Goal: Information Seeking & Learning: Learn about a topic

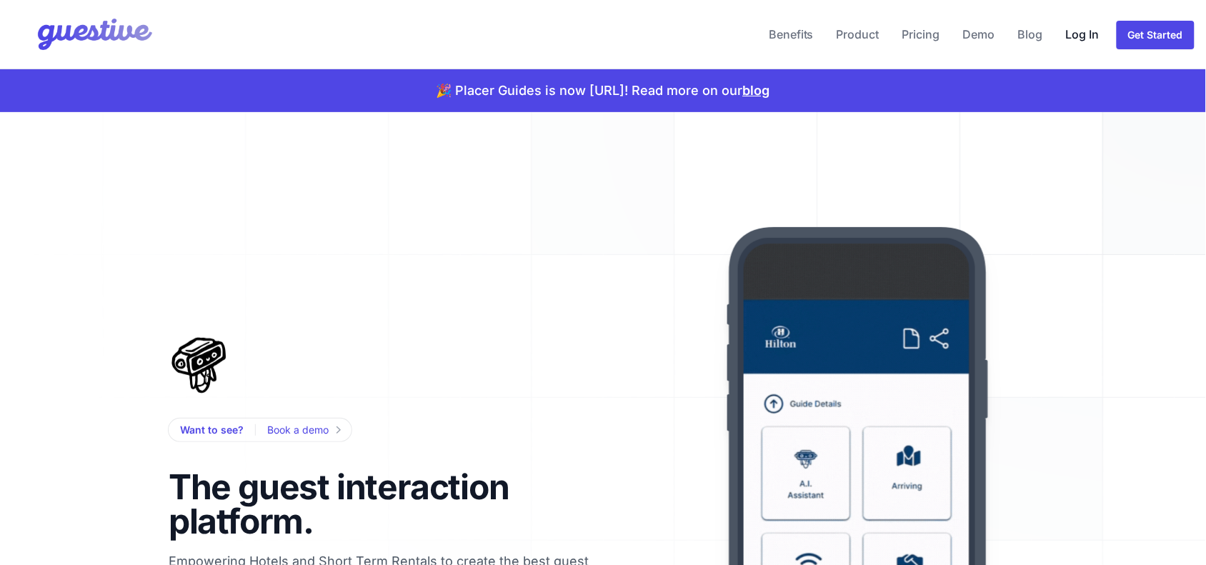
click at [1080, 27] on link "Log In" at bounding box center [1083, 34] width 45 height 34
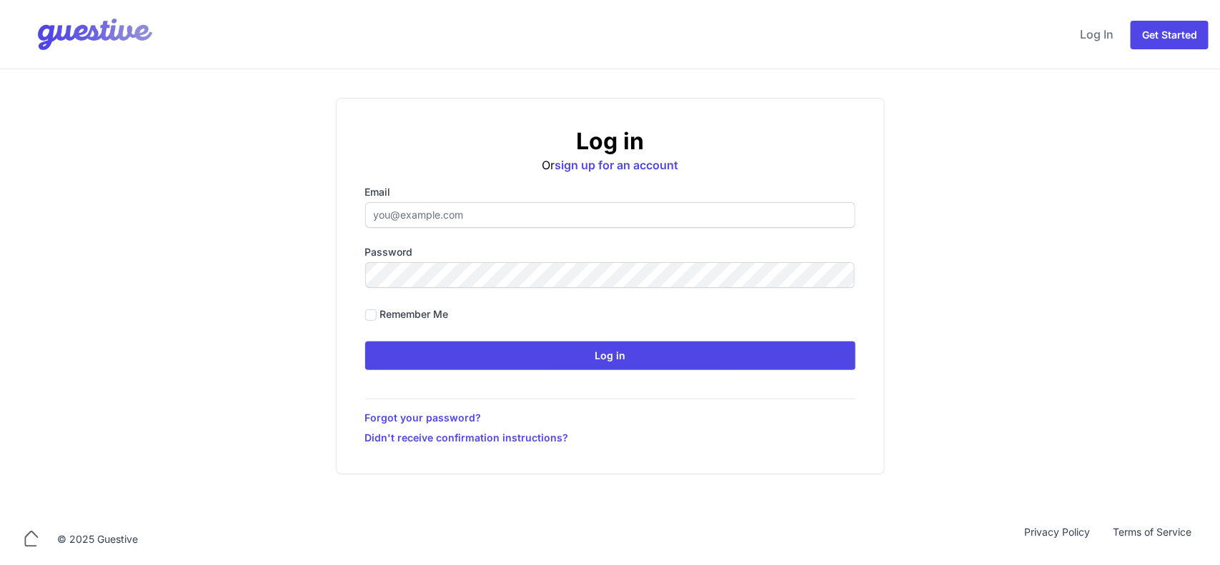
click at [461, 205] on input "Email" at bounding box center [610, 215] width 490 height 26
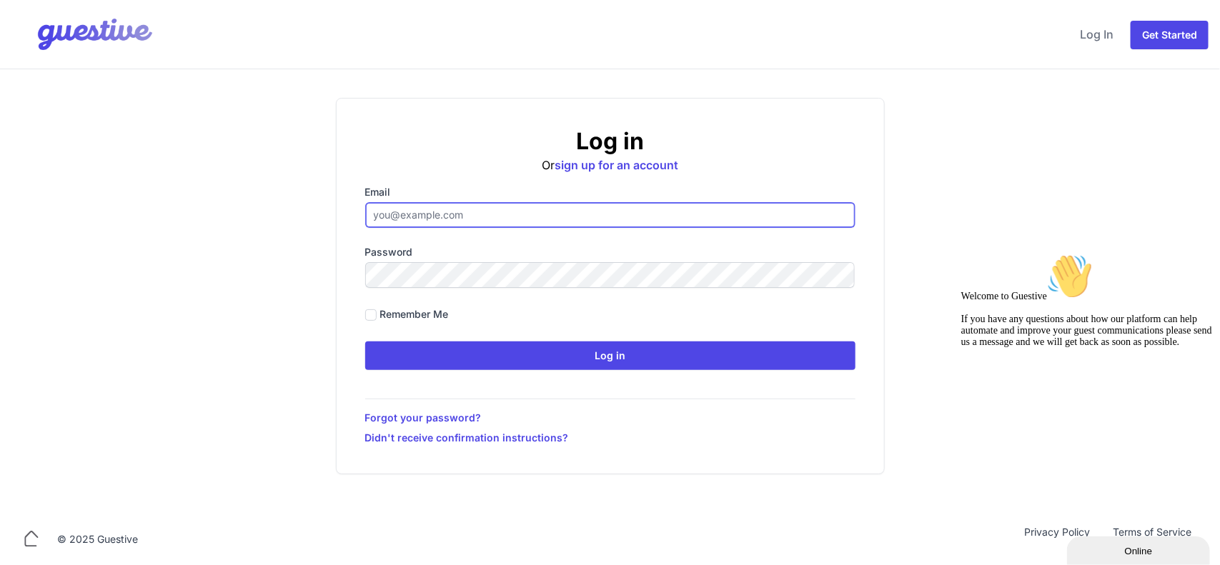
type input "[PERSON_NAME][EMAIL_ADDRESS][DOMAIN_NAME]"
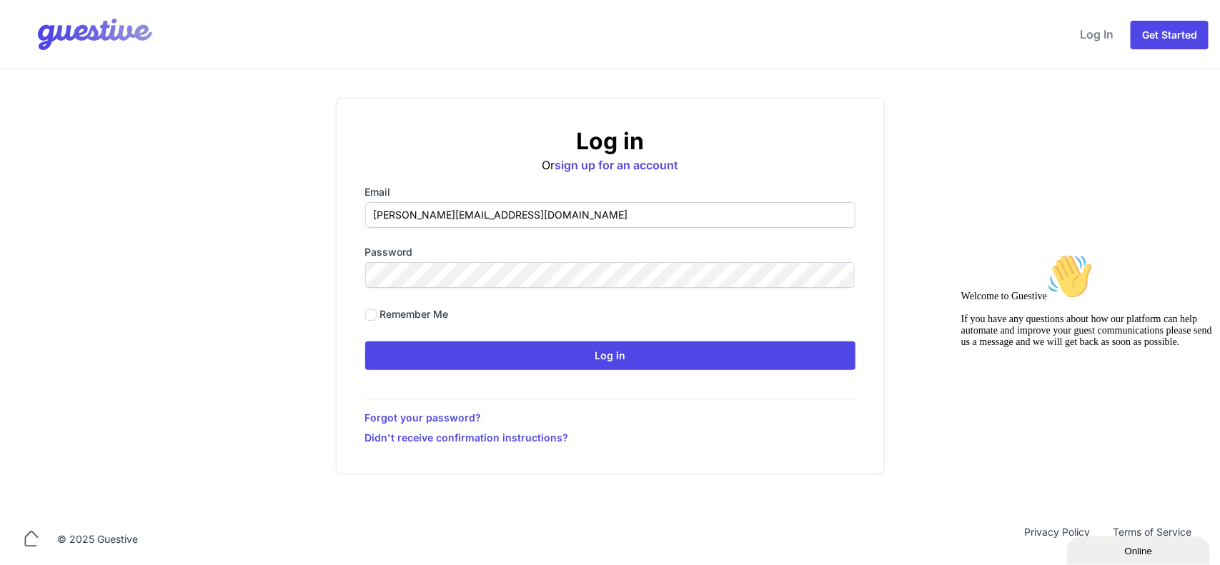
click at [365, 342] on input "Log in" at bounding box center [610, 356] width 490 height 29
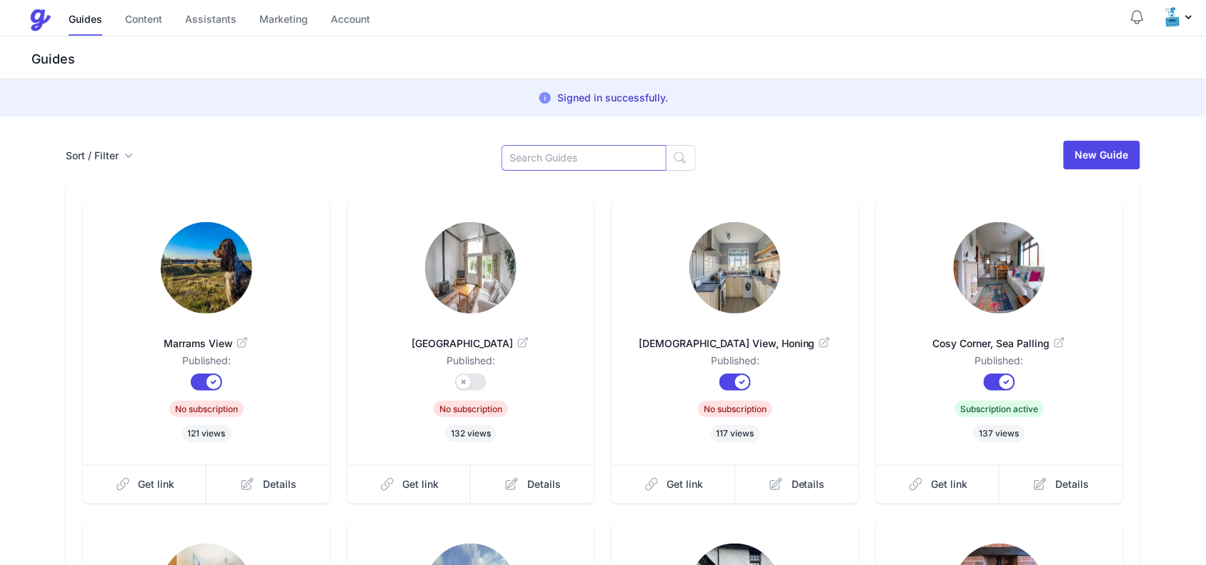
click at [548, 162] on input at bounding box center [584, 158] width 165 height 26
type input "naut"
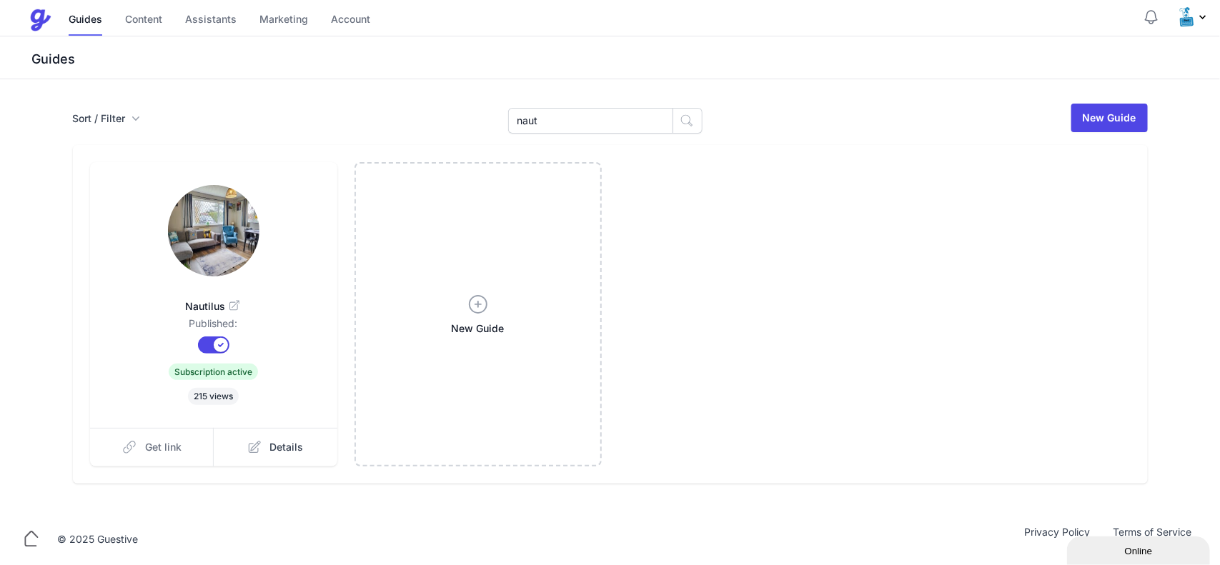
click at [177, 440] on span "Get link" at bounding box center [163, 447] width 36 height 14
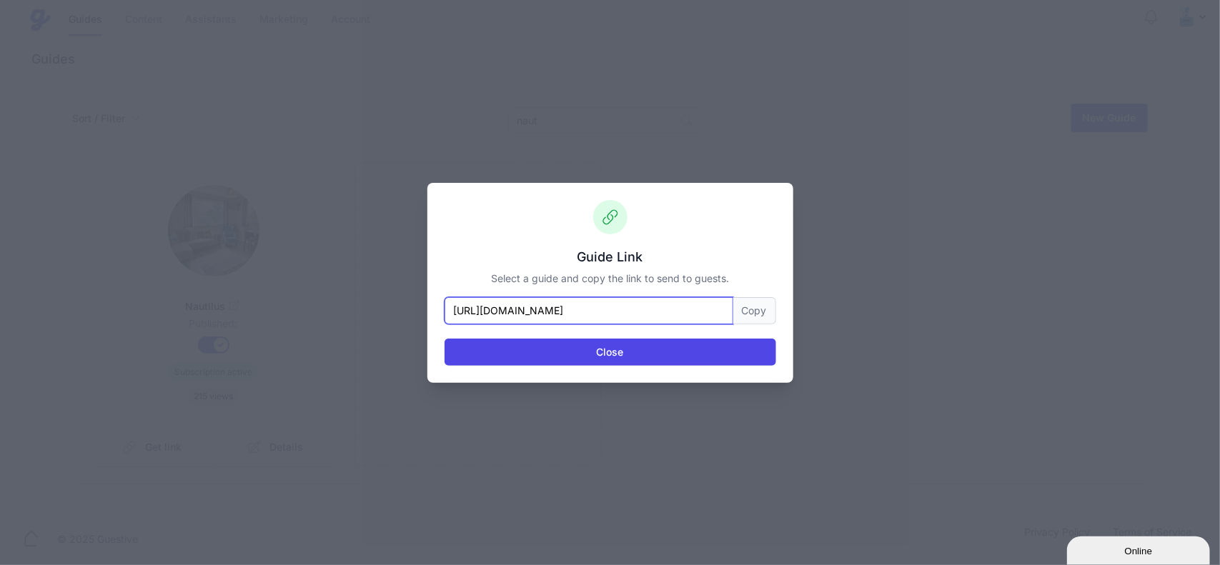
click at [638, 322] on input "[URL][DOMAIN_NAME]" at bounding box center [589, 310] width 289 height 27
drag, startPoint x: 691, startPoint y: 312, endPoint x: 199, endPoint y: 326, distance: 492.7
click at [200, 322] on div "Guide Link Select a guide and copy the link to send to guests. [URL][DOMAIN_NAM…" at bounding box center [610, 282] width 1220 height 565
click at [977, 189] on div "Guide Link Select a guide and copy the link to send to guests. https://www.plac…" at bounding box center [610, 282] width 1220 height 565
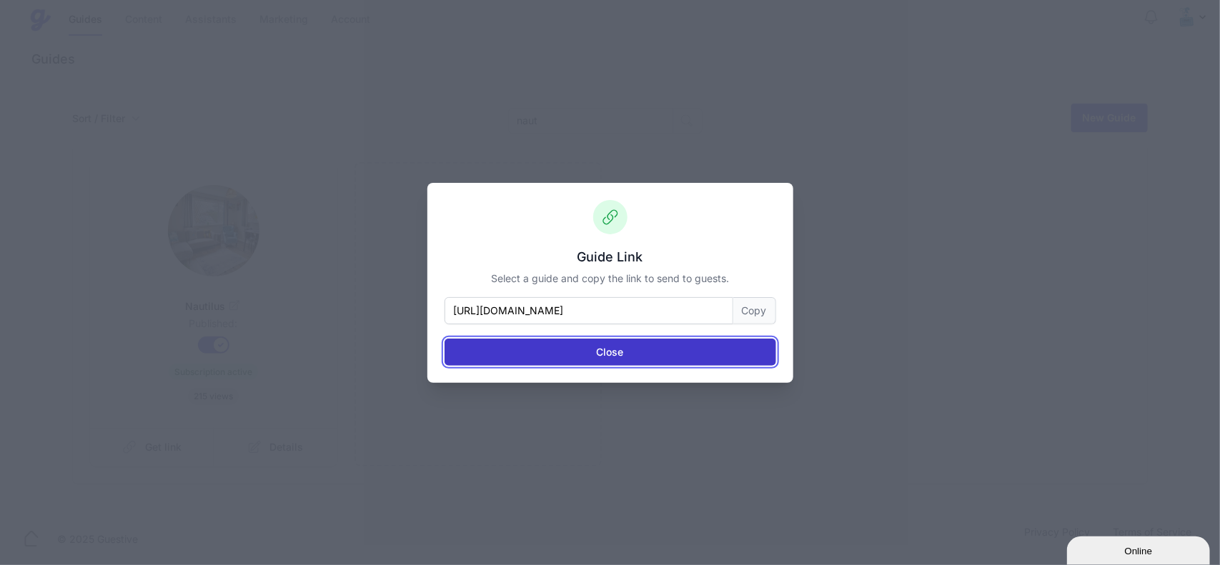
click at [665, 352] on button "Close" at bounding box center [611, 352] width 332 height 27
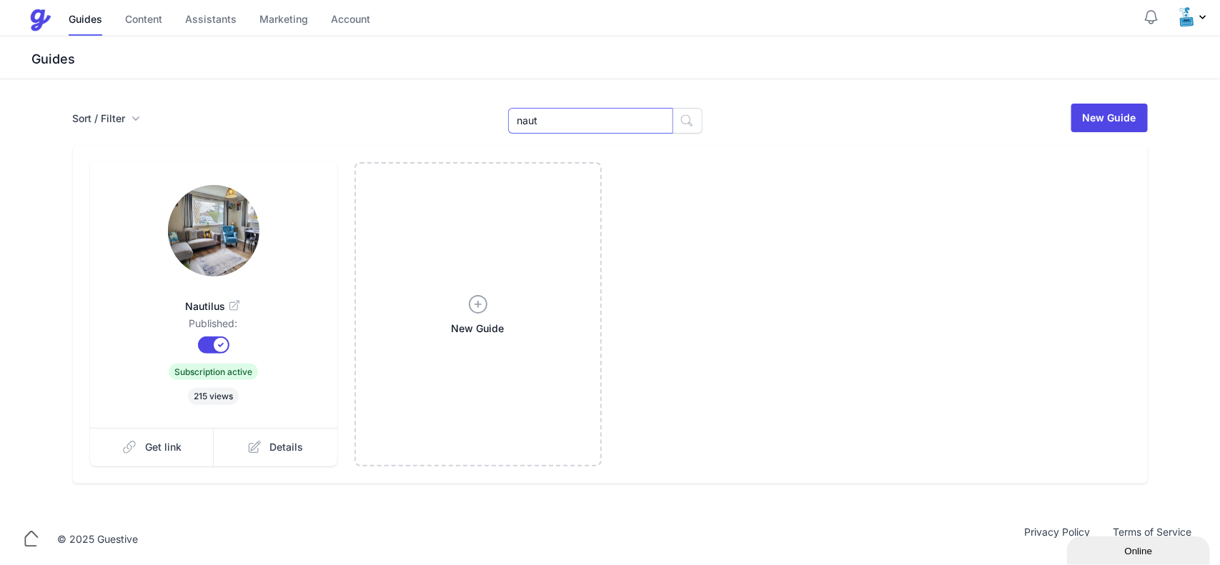
drag, startPoint x: 581, startPoint y: 119, endPoint x: 494, endPoint y: 117, distance: 87.2
click at [494, 117] on div "Sort / Filter Sort Name Created Unsorted All Published Unpublished Archived nau…" at bounding box center [610, 117] width 1075 height 31
type input "ev charging"
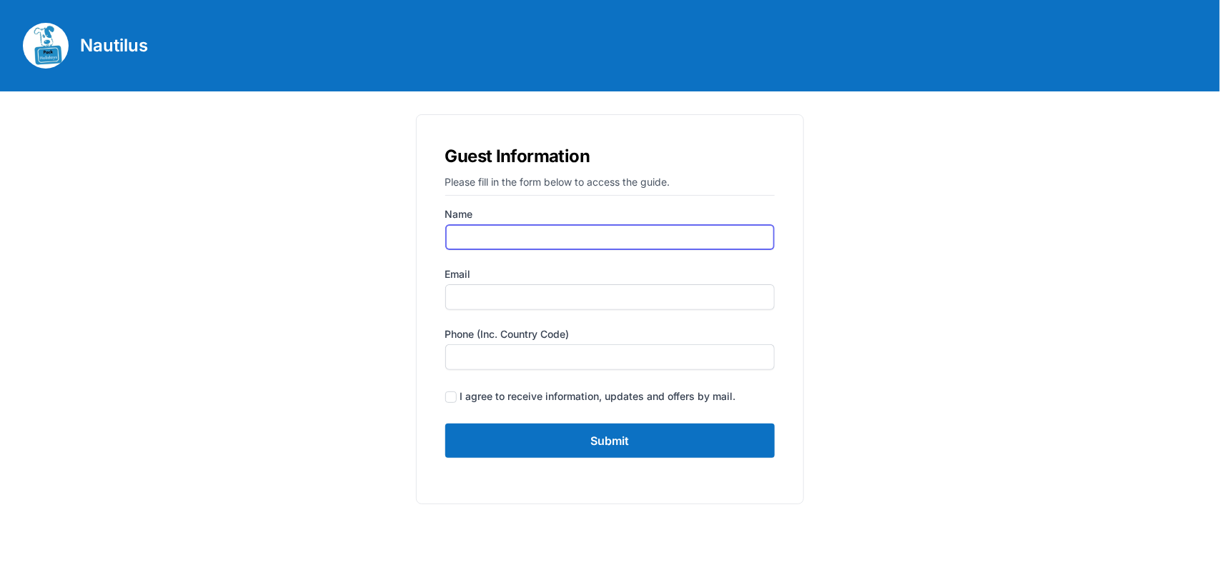
click at [562, 237] on input "Name" at bounding box center [610, 237] width 330 height 26
type input "Gail Adams"
type input "[PERSON_NAME][EMAIL_ADDRESS][DOMAIN_NAME]"
type input "07935375899"
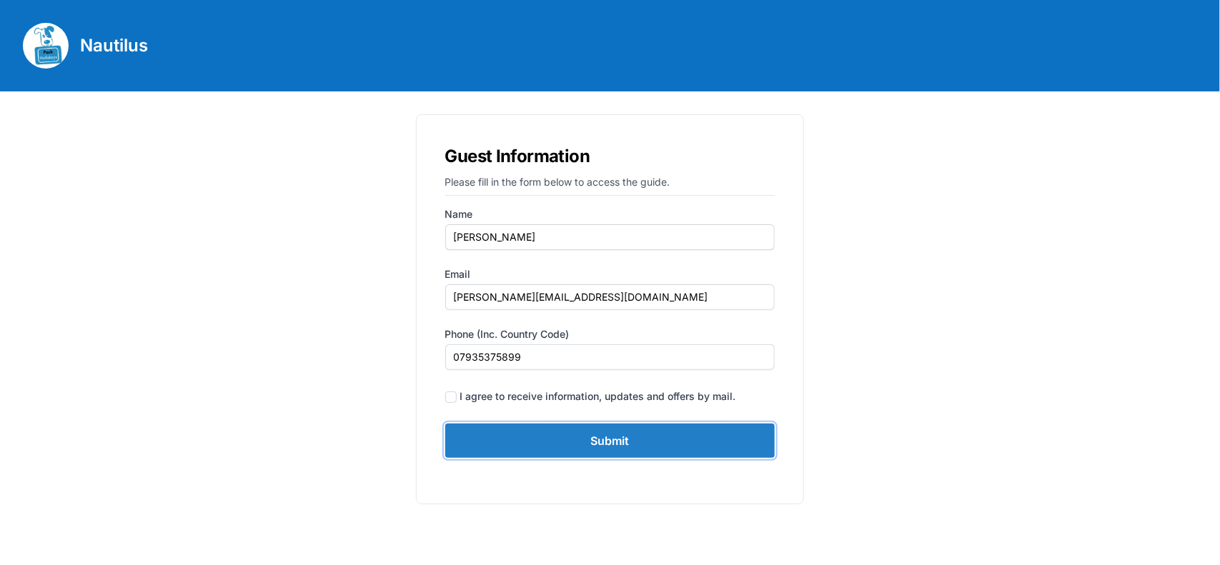
click at [595, 435] on input "Submit" at bounding box center [610, 441] width 330 height 34
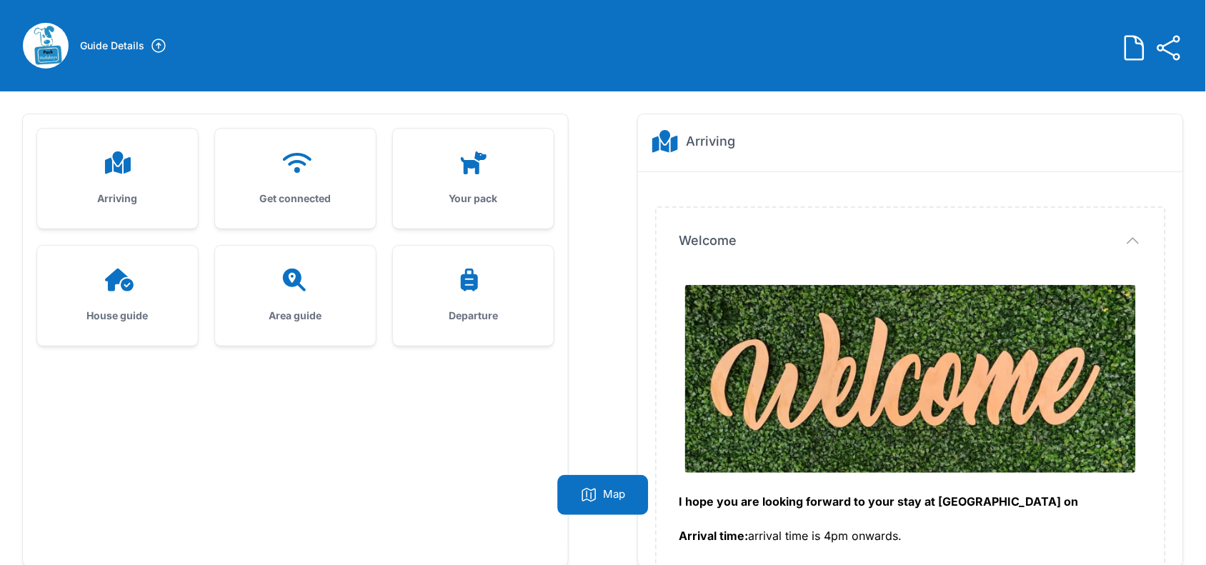
click at [273, 270] on div at bounding box center [295, 280] width 115 height 23
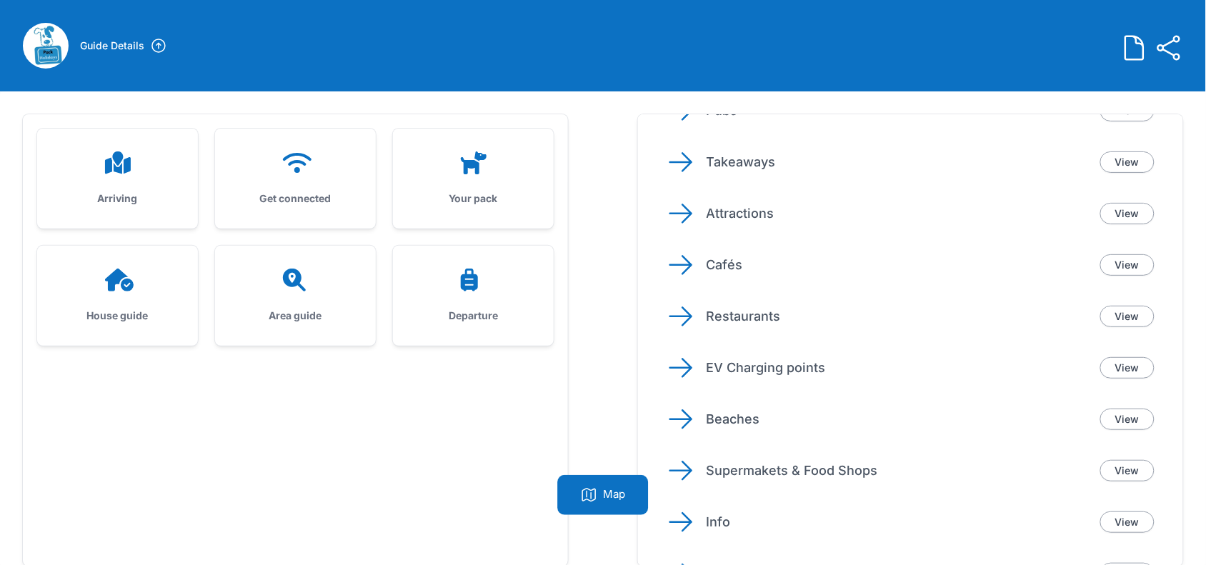
scroll to position [268, 0]
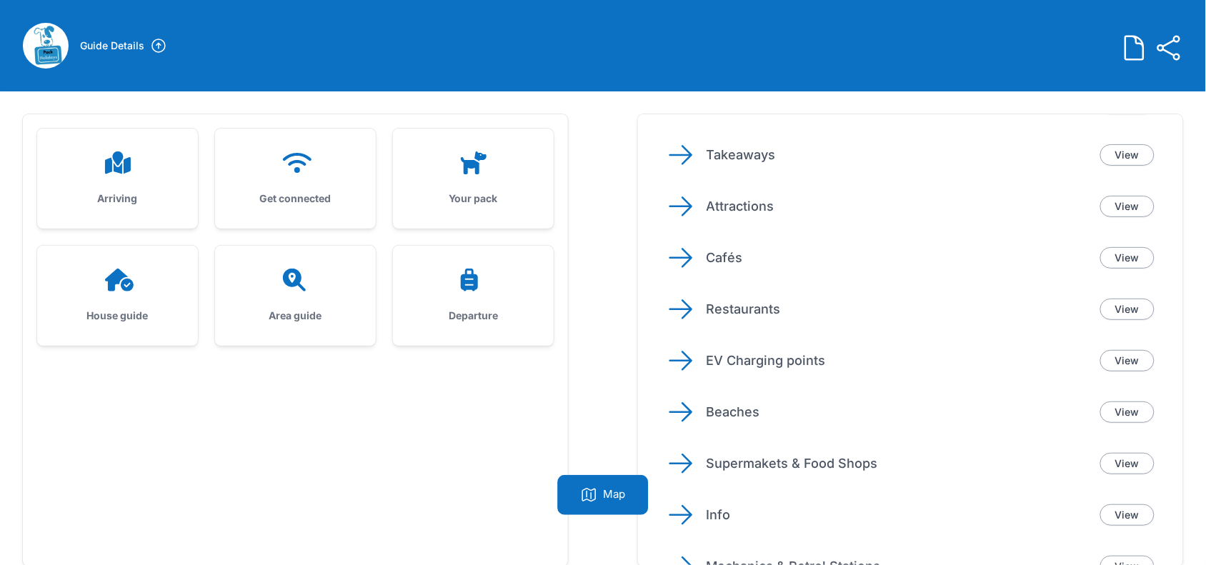
click at [758, 307] on p "Restaurants" at bounding box center [898, 309] width 382 height 20
click at [1110, 307] on link "View" at bounding box center [1128, 309] width 54 height 21
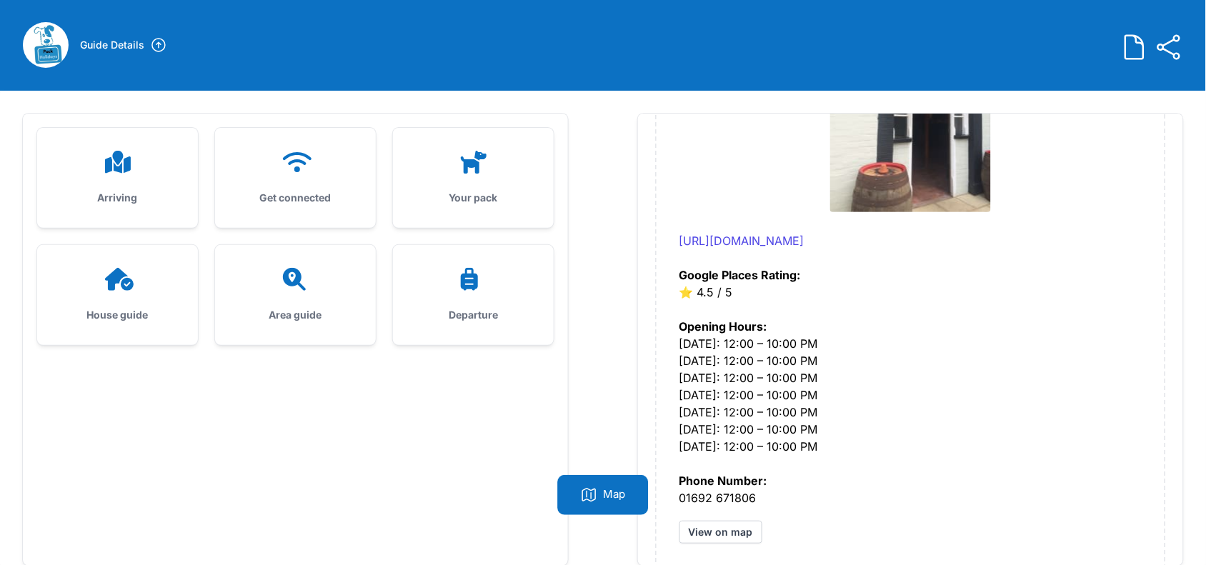
scroll to position [91, 0]
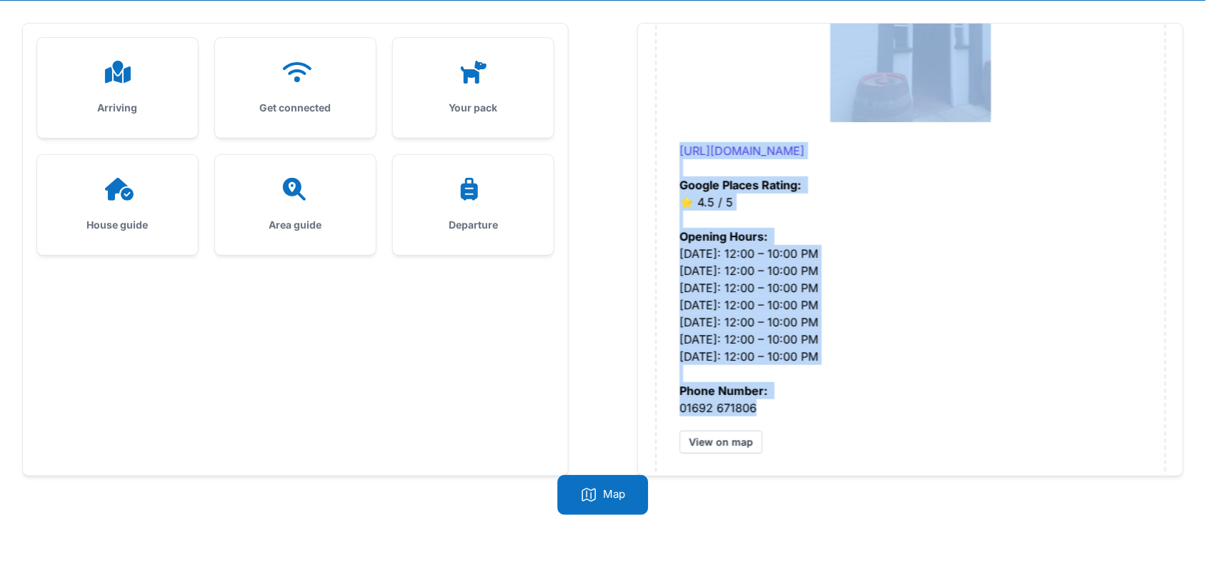
drag, startPoint x: 675, startPoint y: 148, endPoint x: 826, endPoint y: 392, distance: 286.2
copy div "Beechwood Hotel & Restaurant https://www.beechwood-hotel.co.uk/ Google Places R…"
click at [269, 208] on div "Area guide" at bounding box center [295, 205] width 161 height 100
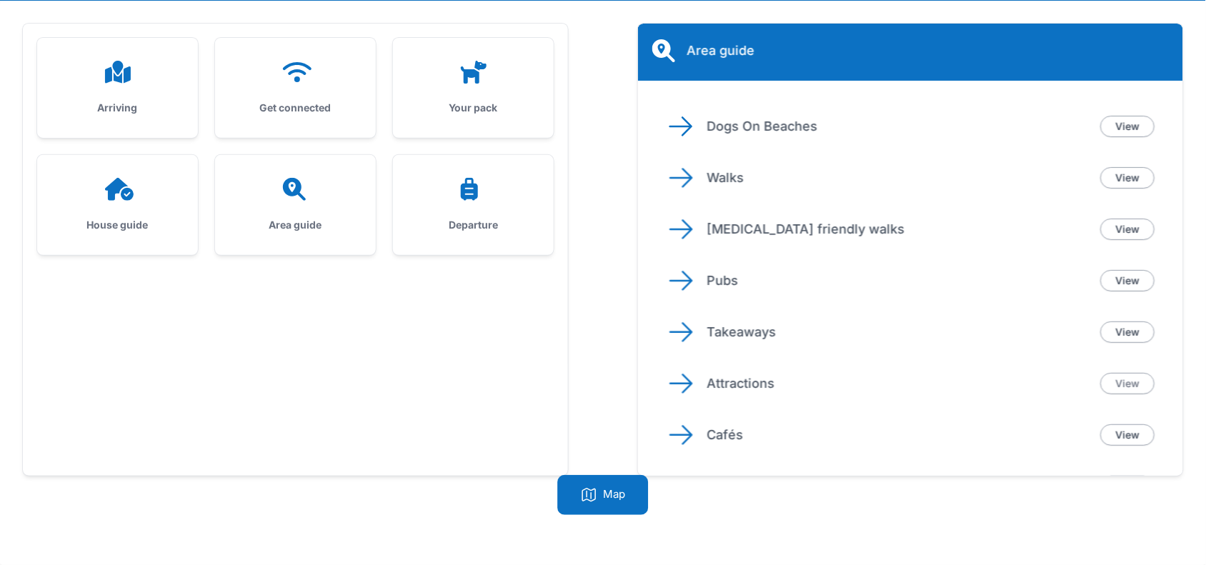
click at [1111, 381] on link "View" at bounding box center [1128, 383] width 54 height 21
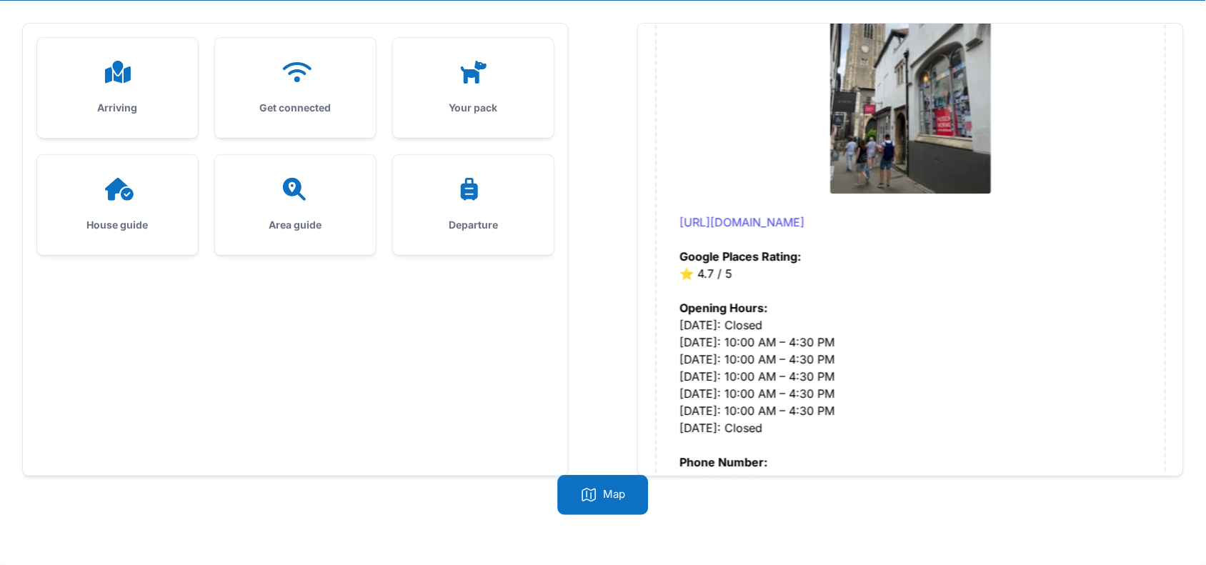
scroll to position [4556, 0]
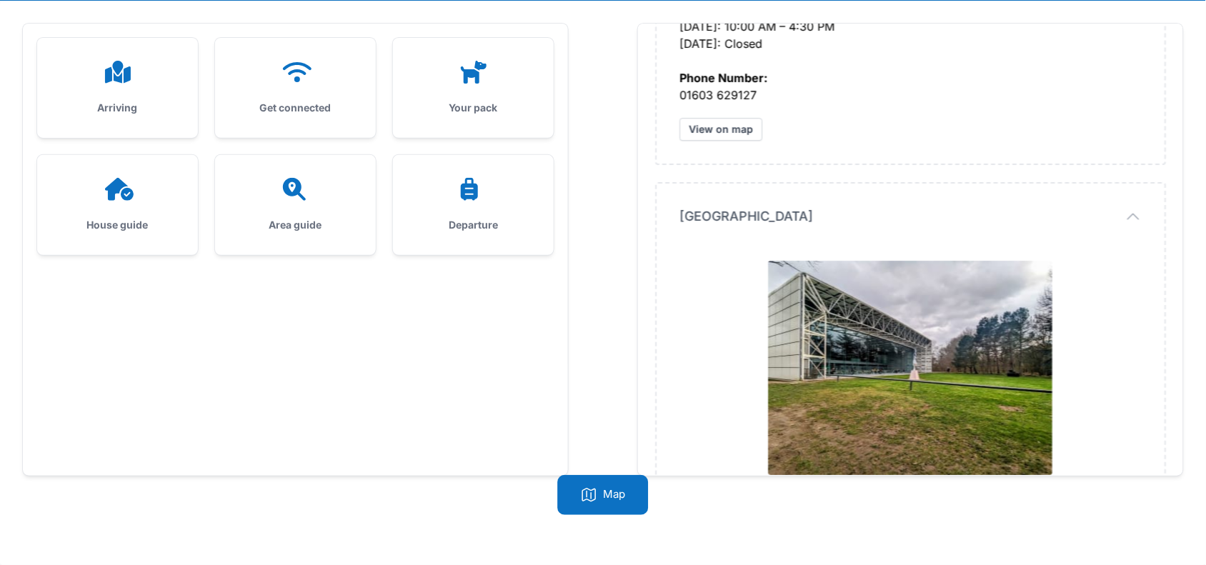
click at [326, 191] on div at bounding box center [295, 189] width 115 height 23
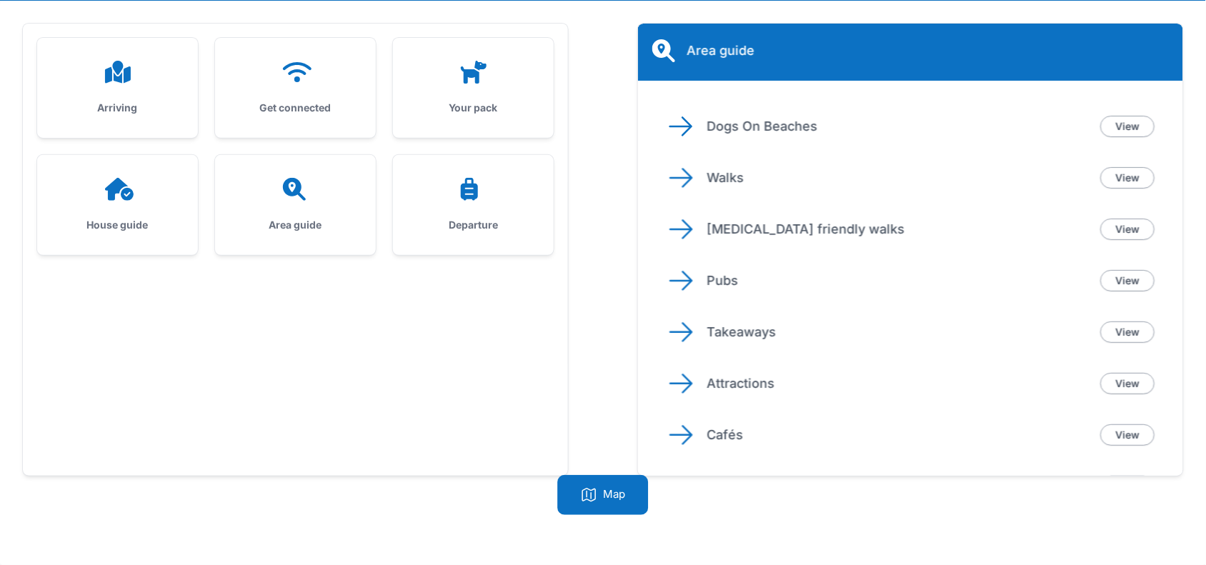
click at [137, 206] on div "House guide" at bounding box center [117, 205] width 161 height 100
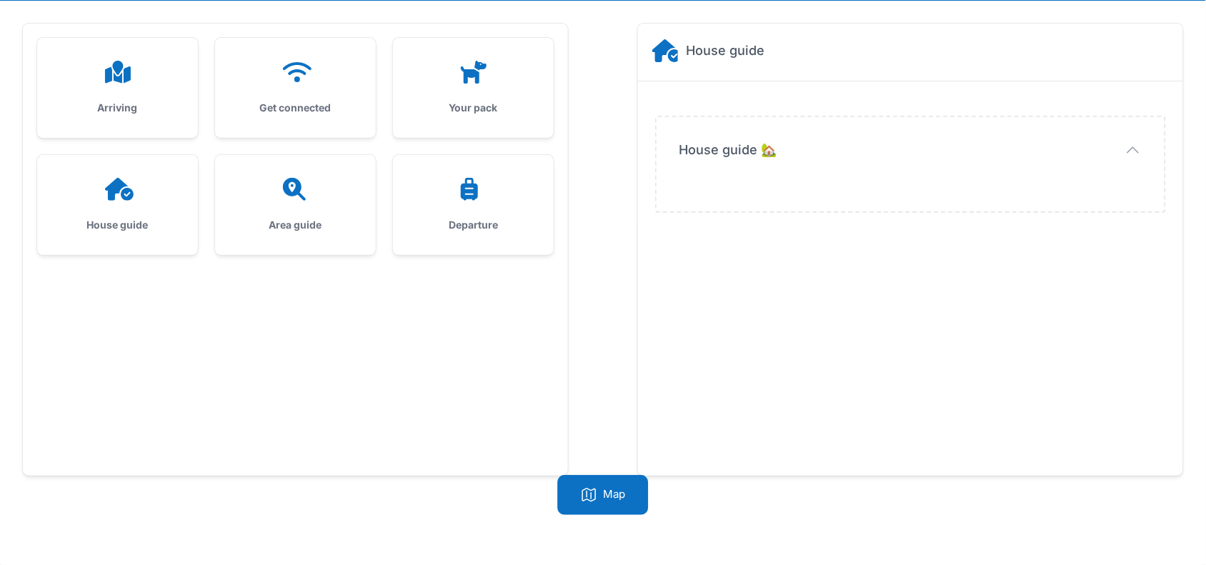
click at [706, 148] on span "House guide 🏡" at bounding box center [729, 150] width 98 height 20
click at [1131, 143] on icon "button" at bounding box center [1133, 150] width 17 height 17
click at [305, 191] on icon at bounding box center [296, 189] width 34 height 23
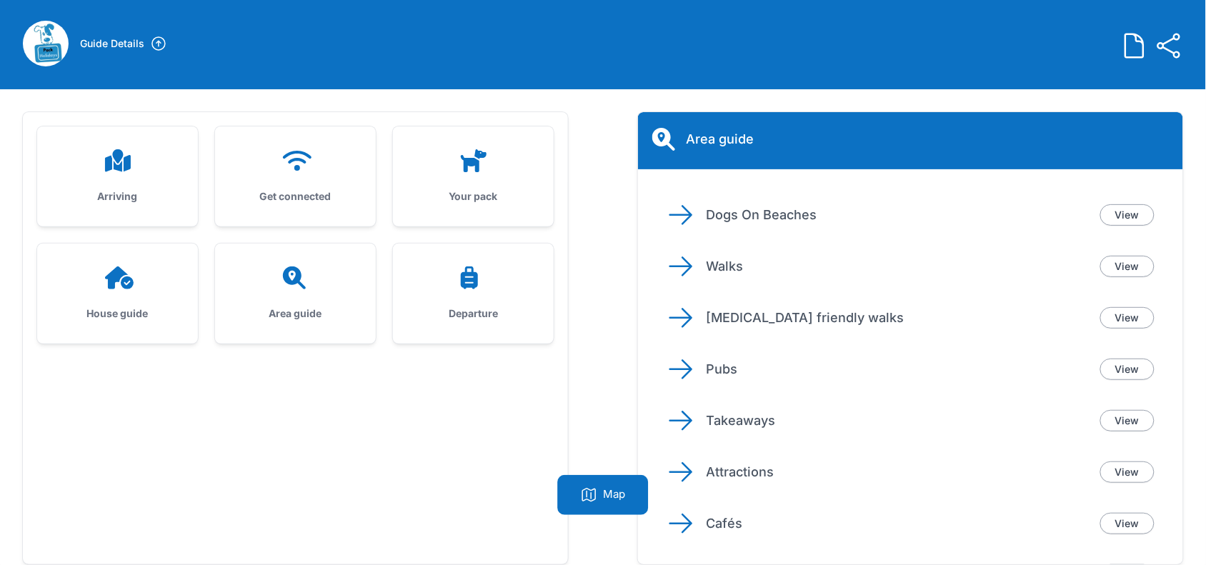
scroll to position [0, 0]
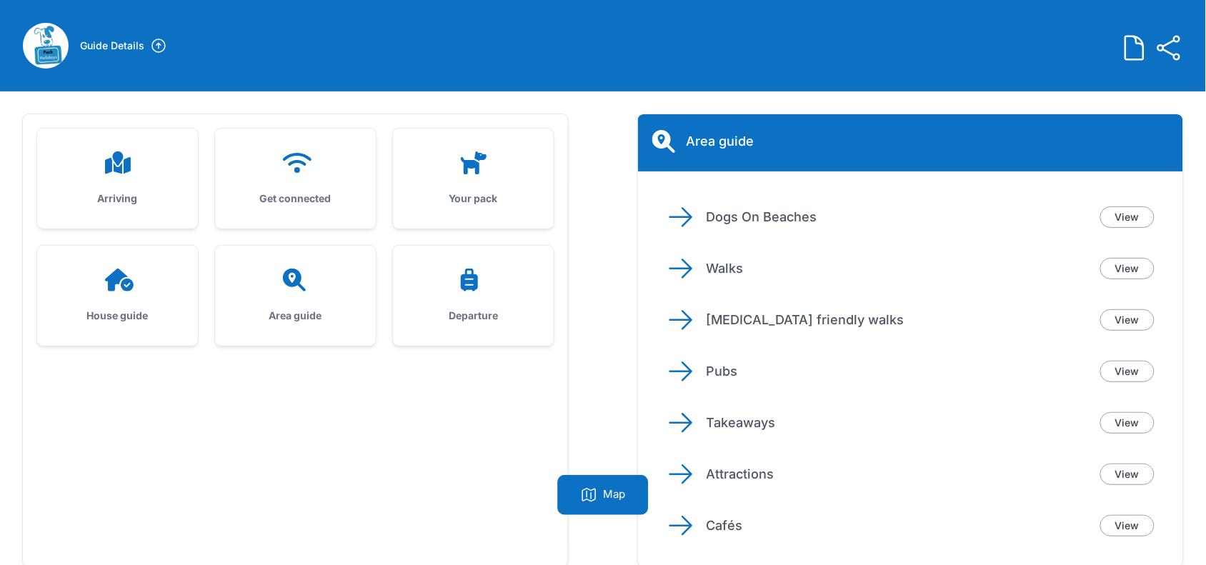
click at [475, 182] on div "Your pack" at bounding box center [473, 179] width 161 height 100
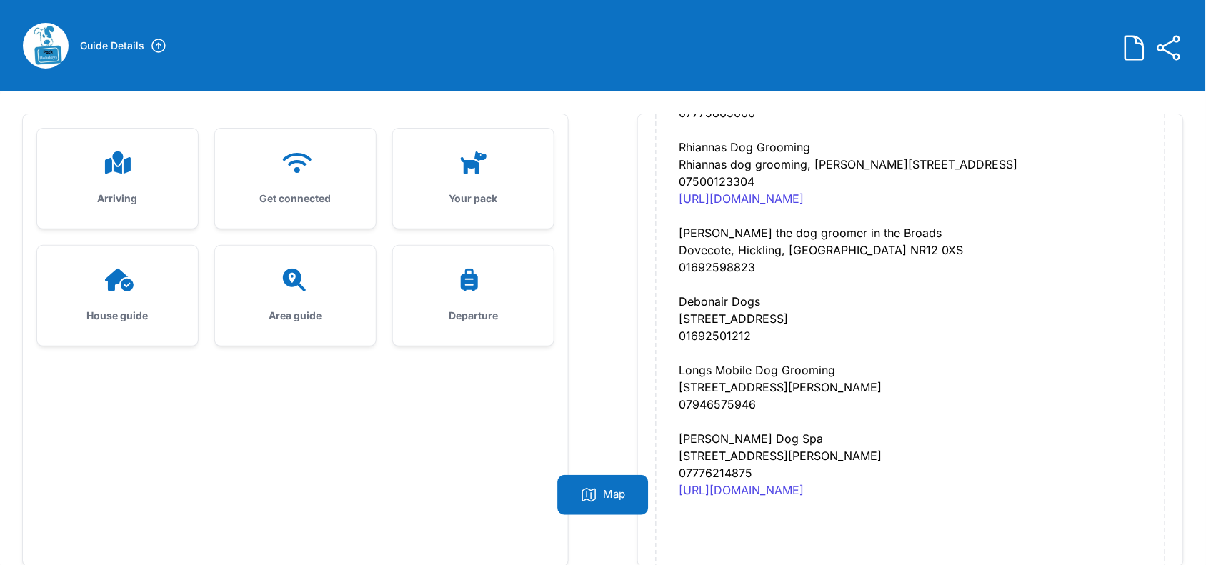
scroll to position [91, 0]
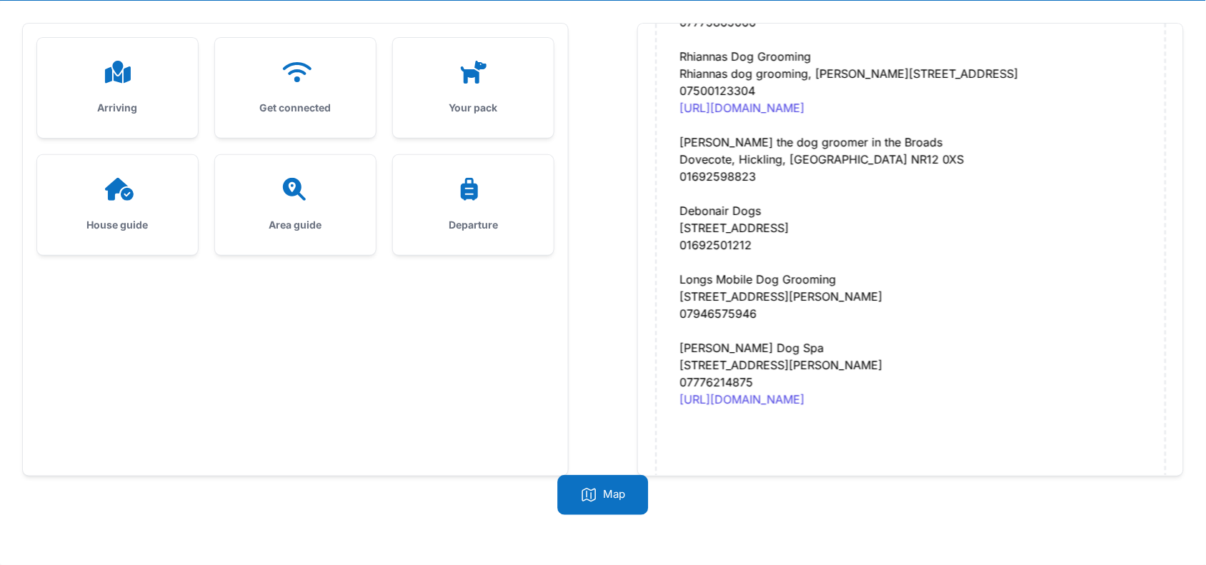
click at [116, 179] on icon at bounding box center [119, 189] width 29 height 23
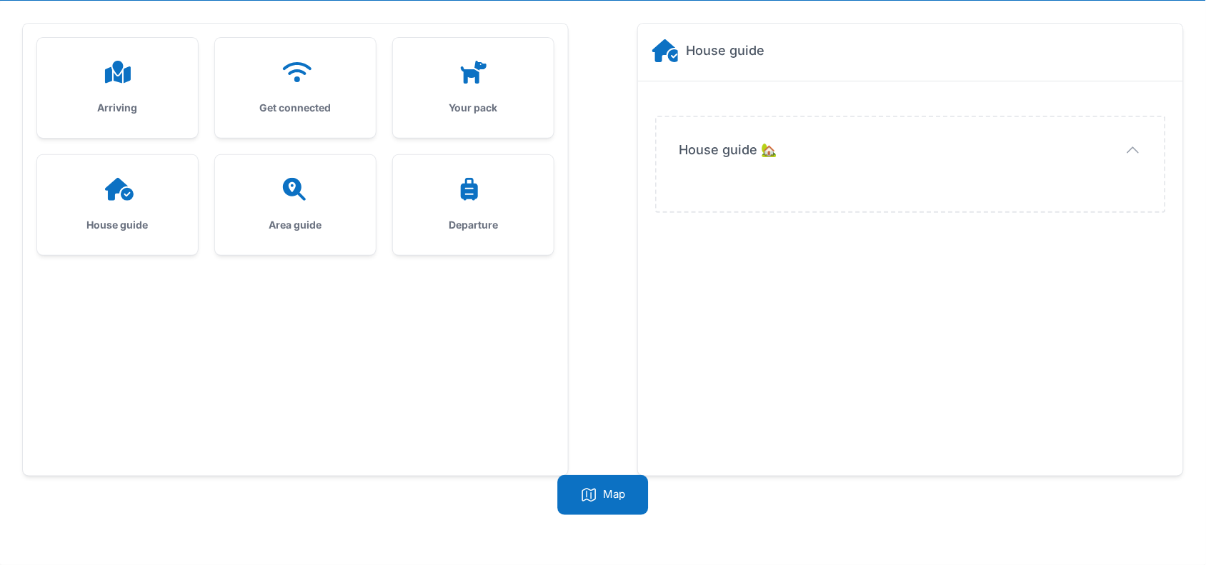
click at [266, 187] on div at bounding box center [295, 189] width 115 height 23
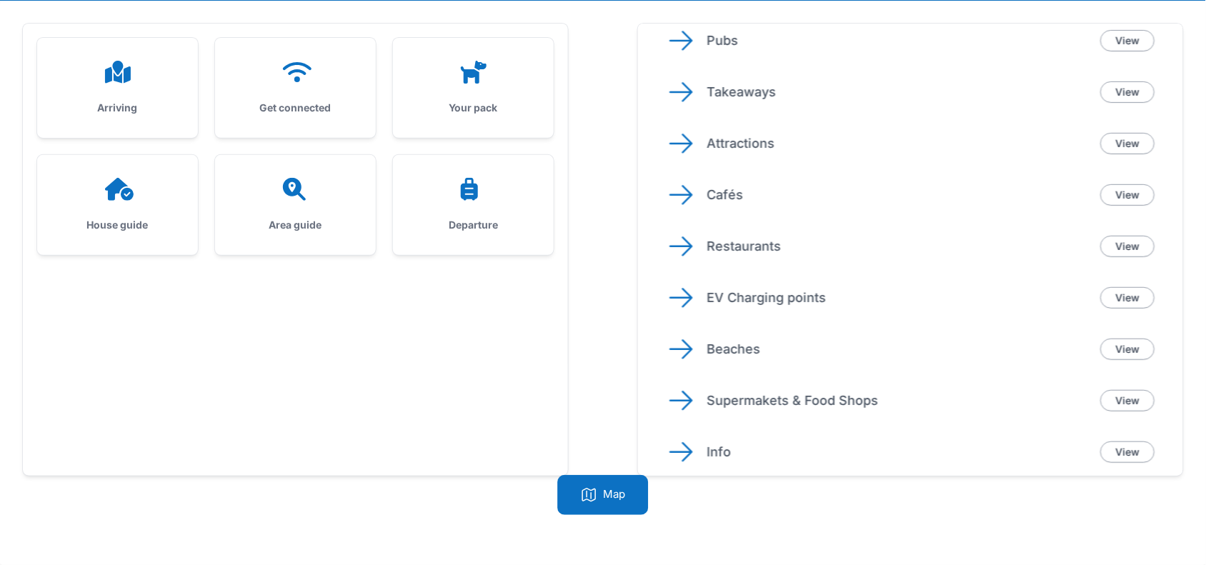
scroll to position [234, 0]
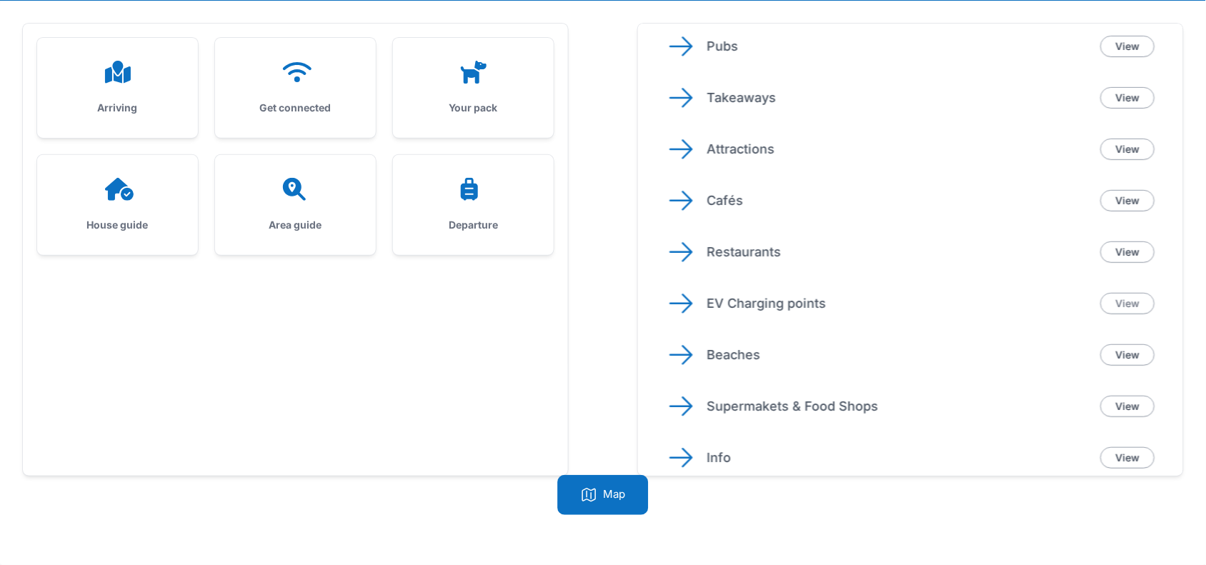
click at [1119, 304] on link "View" at bounding box center [1128, 303] width 54 height 21
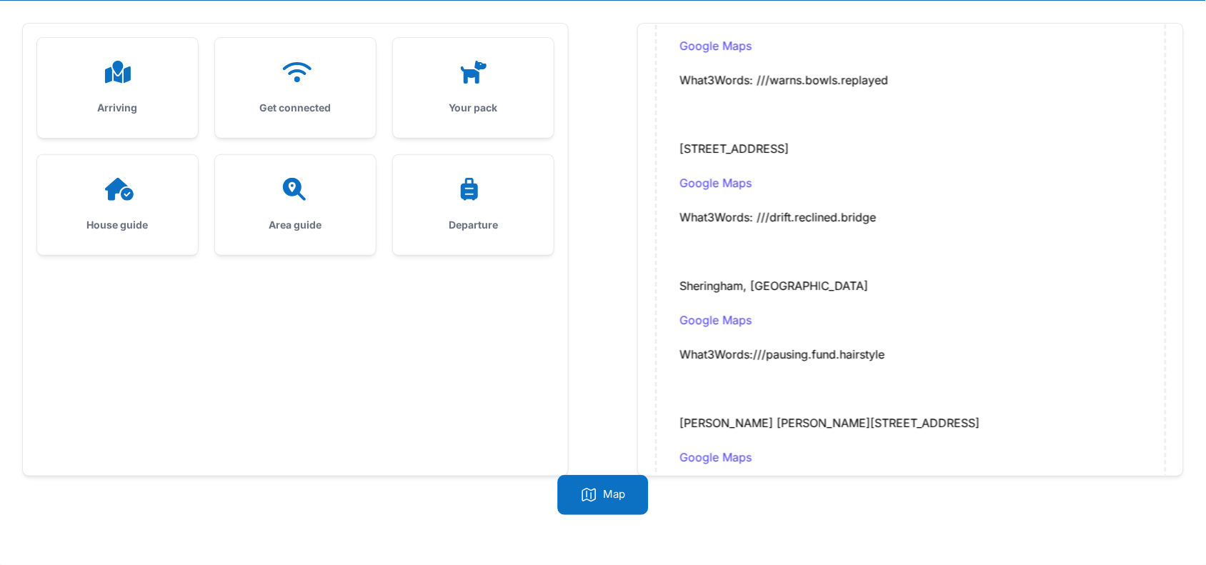
scroll to position [1759, 0]
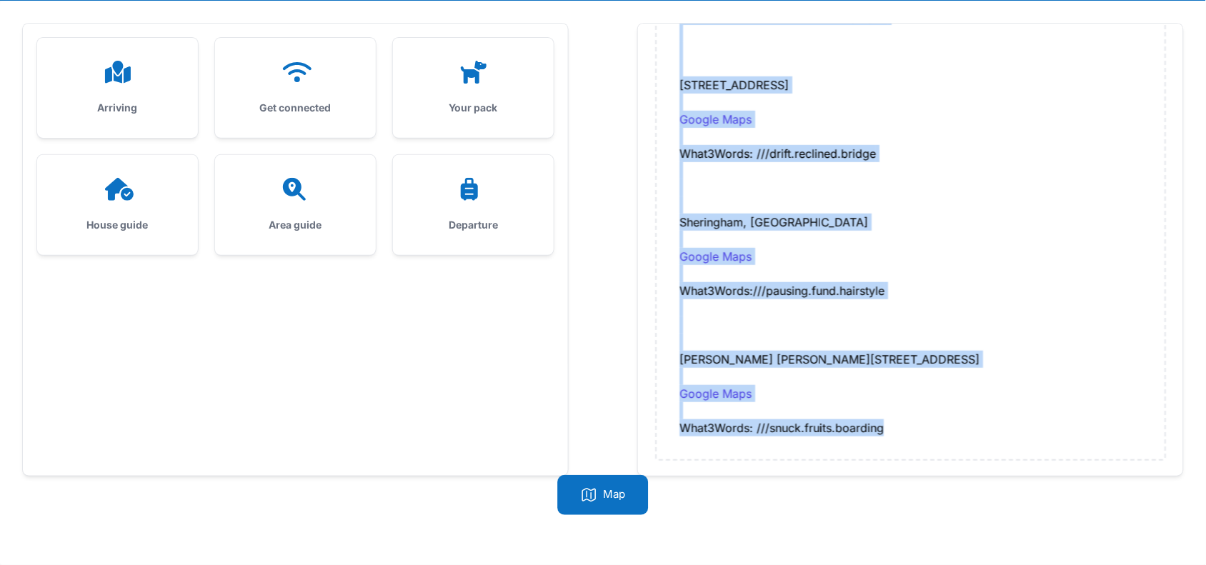
drag, startPoint x: 665, startPoint y: 144, endPoint x: 902, endPoint y: 433, distance: 374.3
copy div "Charging points Stalham Tesco, NR12 9AE Google Maps What3Words: ///prefix.snugg…"
click at [289, 198] on icon at bounding box center [296, 189] width 34 height 23
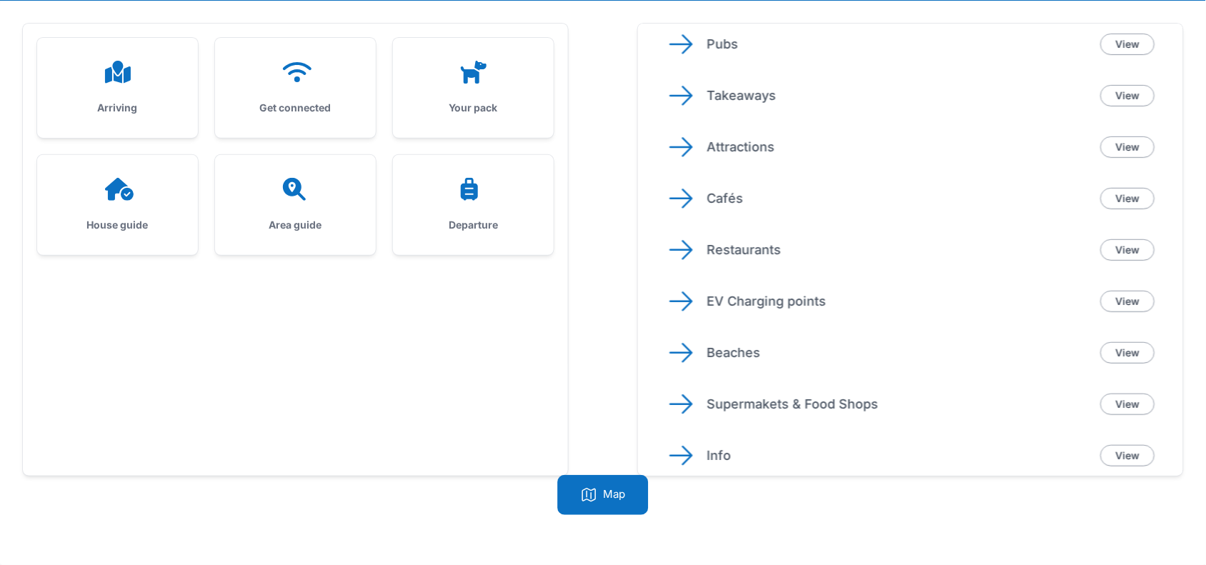
scroll to position [268, 0]
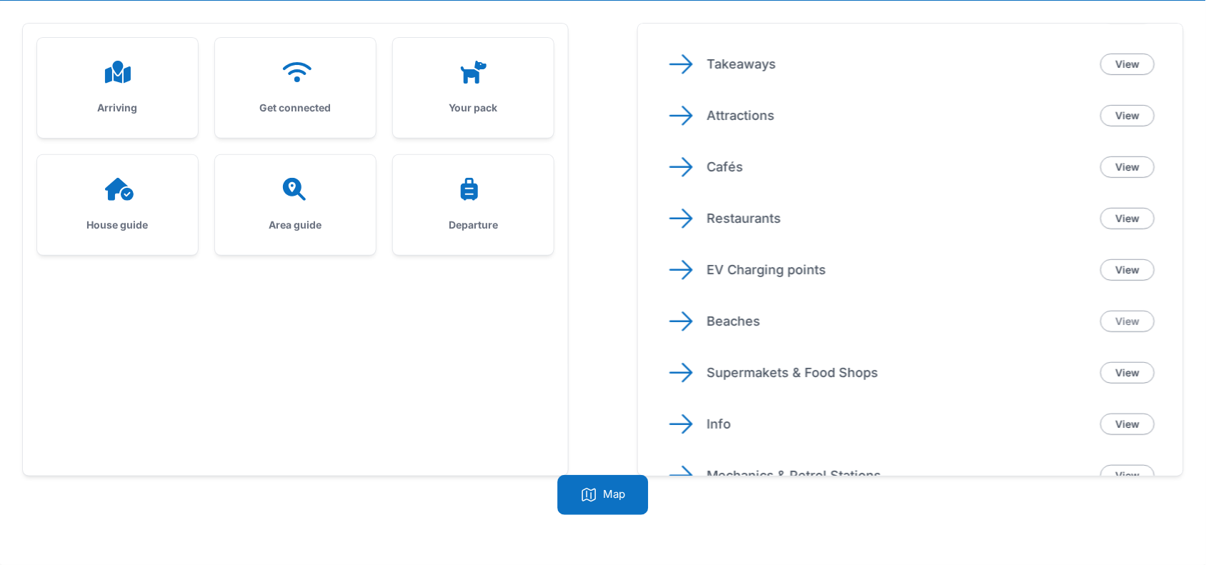
click at [1116, 319] on link "View" at bounding box center [1128, 321] width 54 height 21
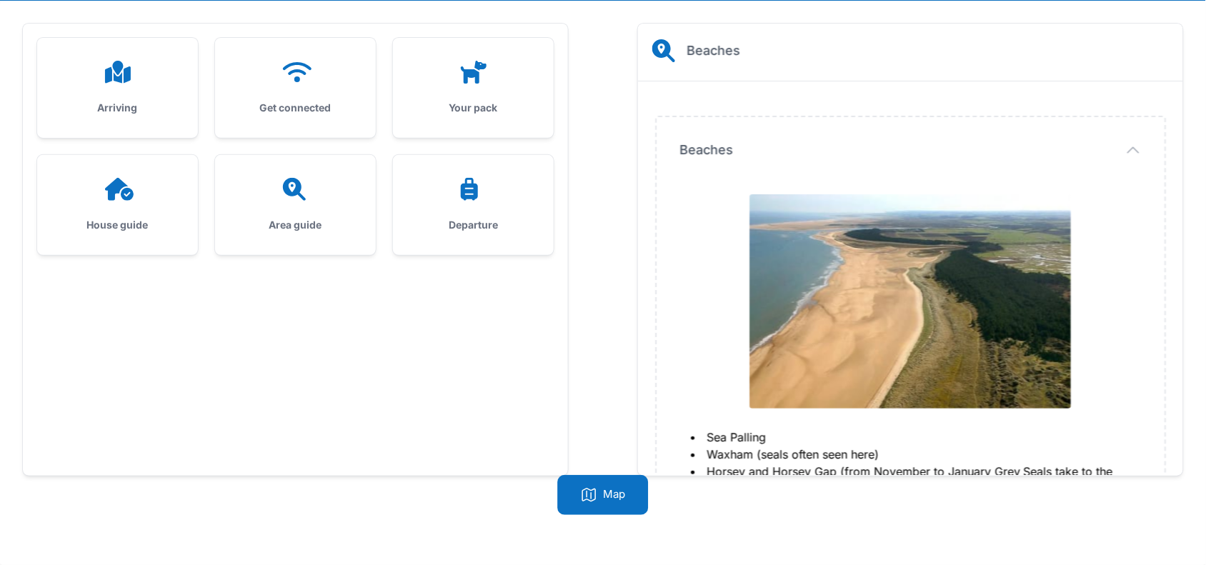
scroll to position [0, 0]
click at [680, 144] on span "Beaches" at bounding box center [707, 150] width 54 height 20
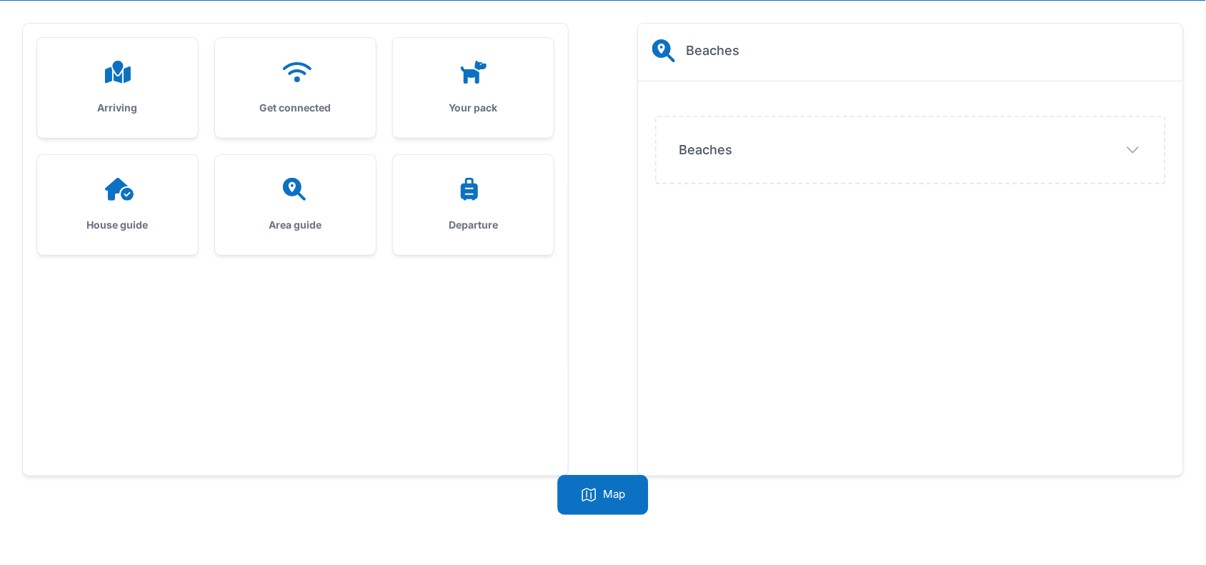
click at [677, 144] on div "Beaches Beaches Sea Palling Waxham (seals often seen here) Horsey and Horsey Ga…" at bounding box center [911, 150] width 508 height 66
click at [1137, 147] on icon "button" at bounding box center [1133, 150] width 17 height 17
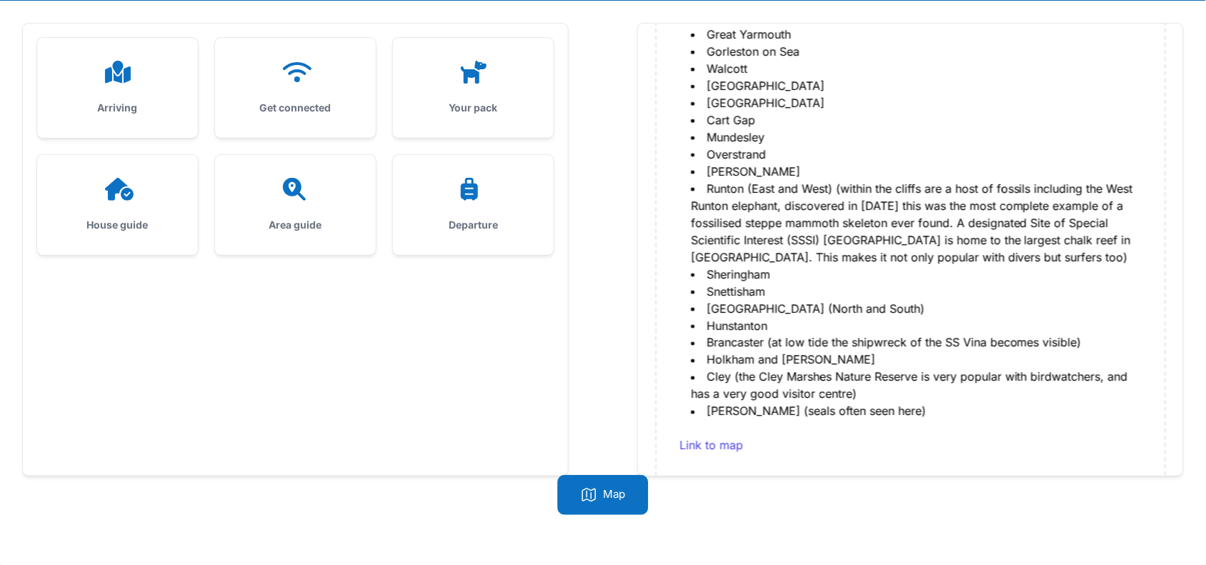
scroll to position [559, 0]
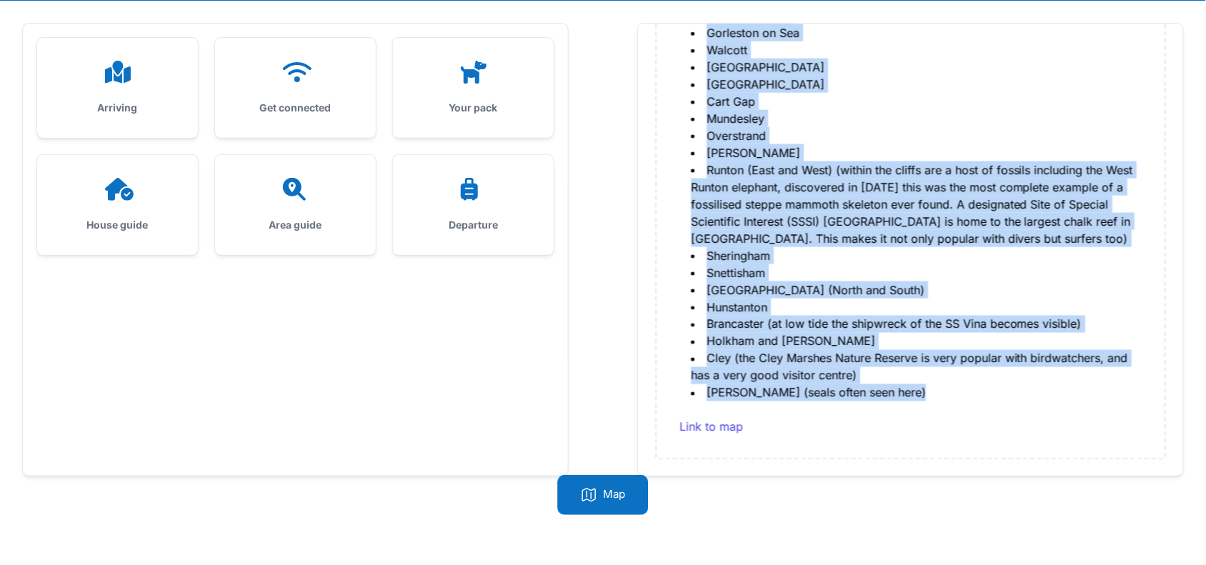
drag, startPoint x: 673, startPoint y: 144, endPoint x: 876, endPoint y: 404, distance: 330.0
click at [876, 404] on div "Beaches Beaches Sea Palling Waxham (seals often seen here) Horsey and Horsey Ga…" at bounding box center [911, 8] width 508 height 901
copy div "Beaches Sea Palling Waxham (seals often seen here) Horsey and Horsey Gap (from …"
click at [313, 219] on h3 "Area guide" at bounding box center [295, 225] width 115 height 14
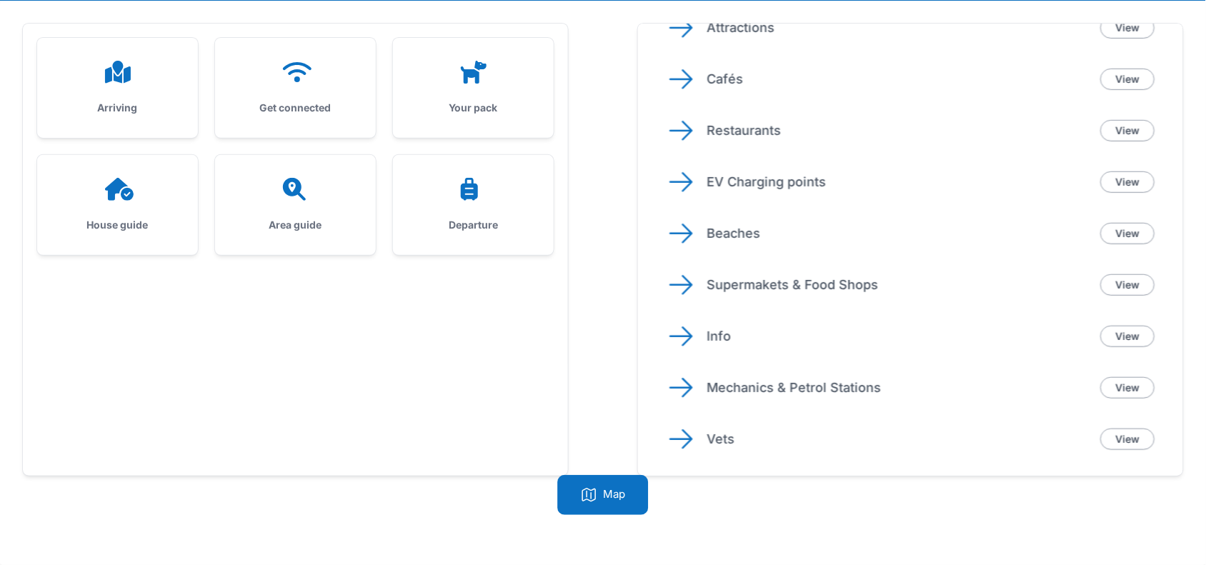
scroll to position [357, 0]
click at [1116, 280] on link "View" at bounding box center [1128, 283] width 54 height 21
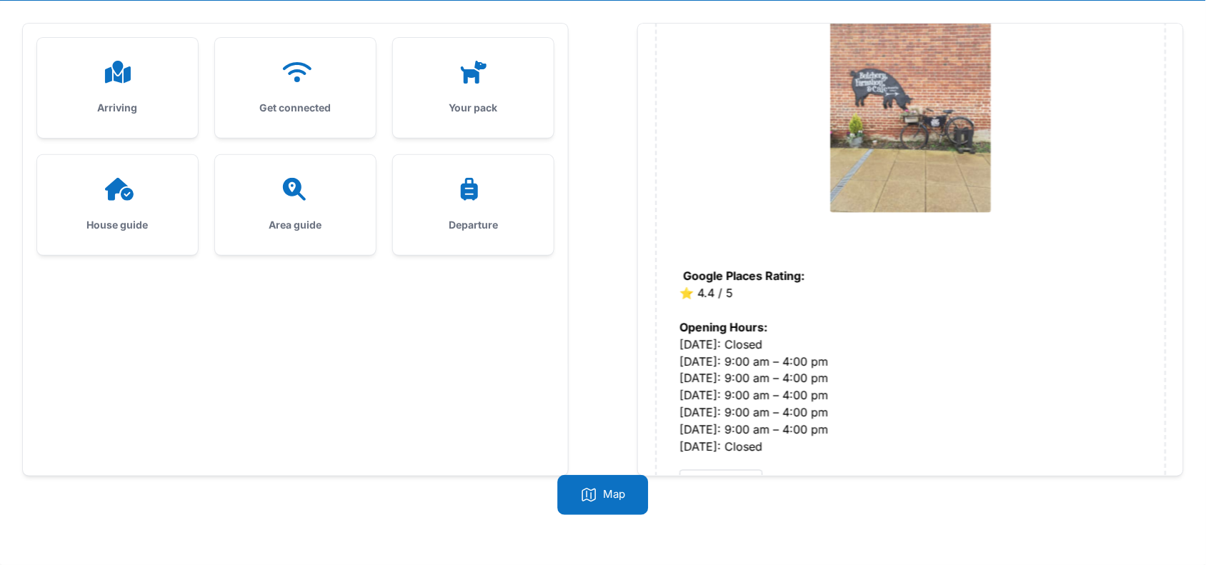
scroll to position [11811, 0]
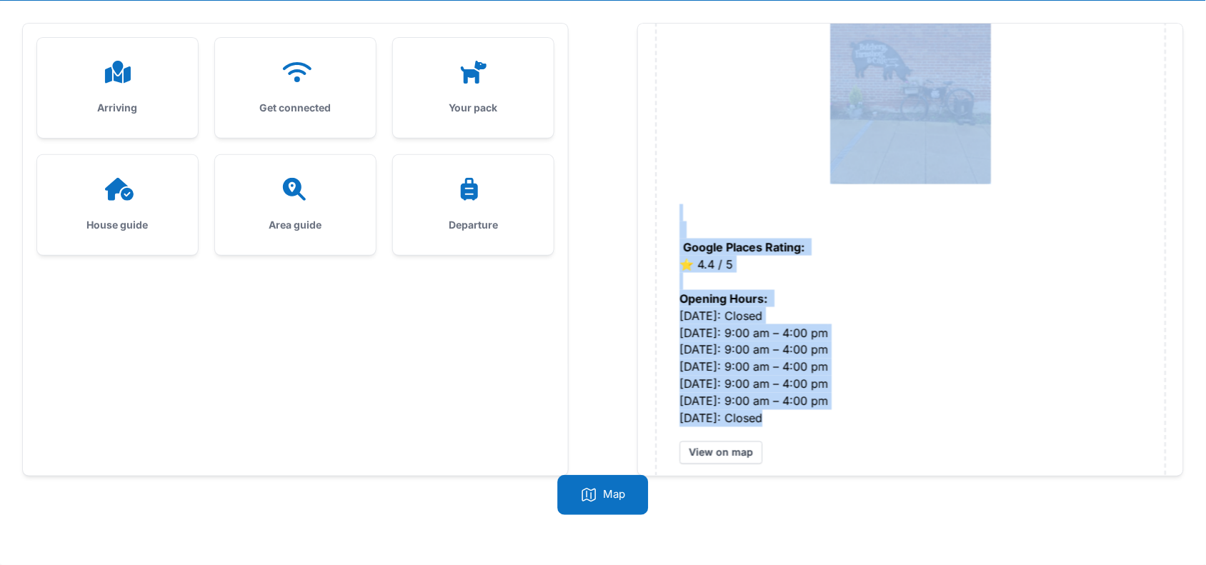
drag, startPoint x: 670, startPoint y: 137, endPoint x: 817, endPoint y: 395, distance: 297.1
copy div "Waitrose & Partners North Walsham https://www.waitrose.com/content/waitrose/en/…"
click at [268, 187] on div at bounding box center [295, 189] width 115 height 23
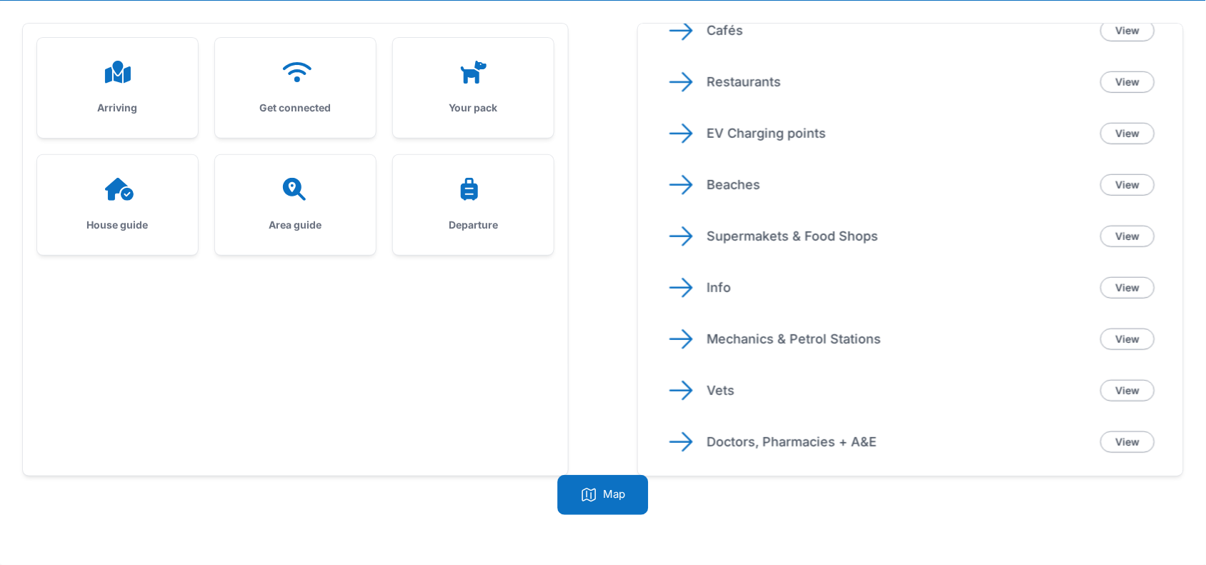
scroll to position [447, 0]
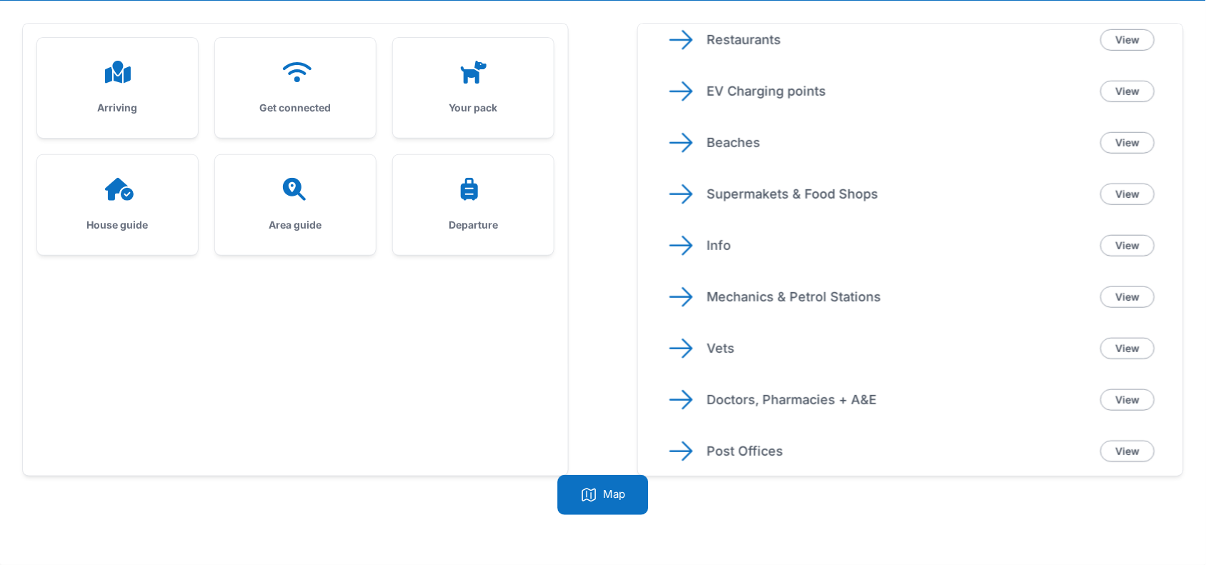
click at [790, 299] on p "Mechanics & Petrol Stations" at bounding box center [898, 297] width 382 height 20
click at [1122, 295] on link "View" at bounding box center [1128, 297] width 54 height 21
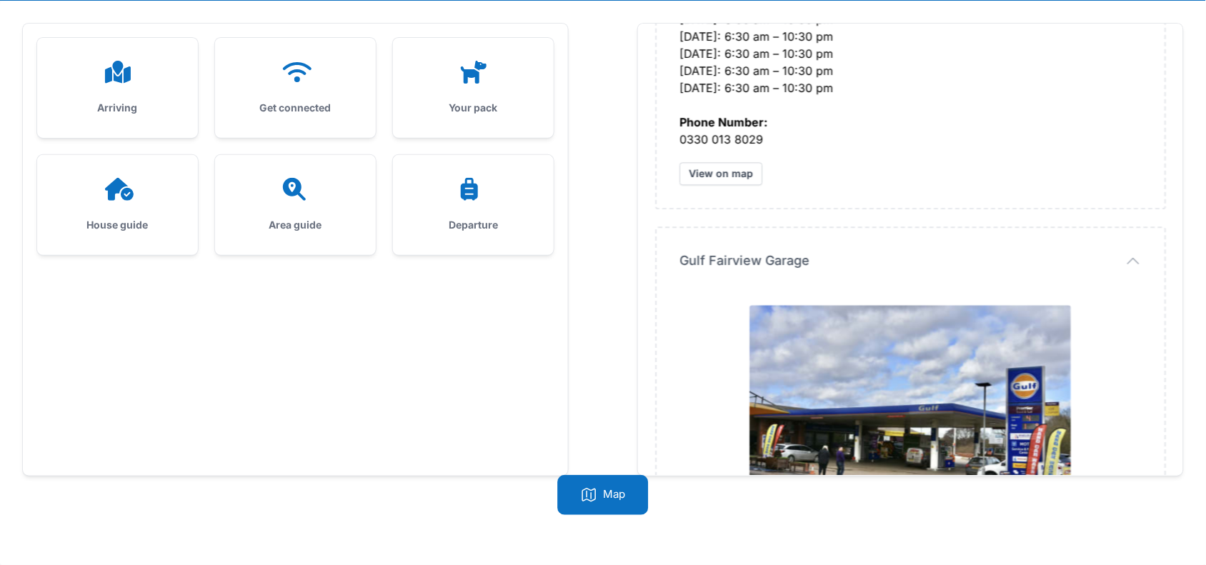
scroll to position [2861, 0]
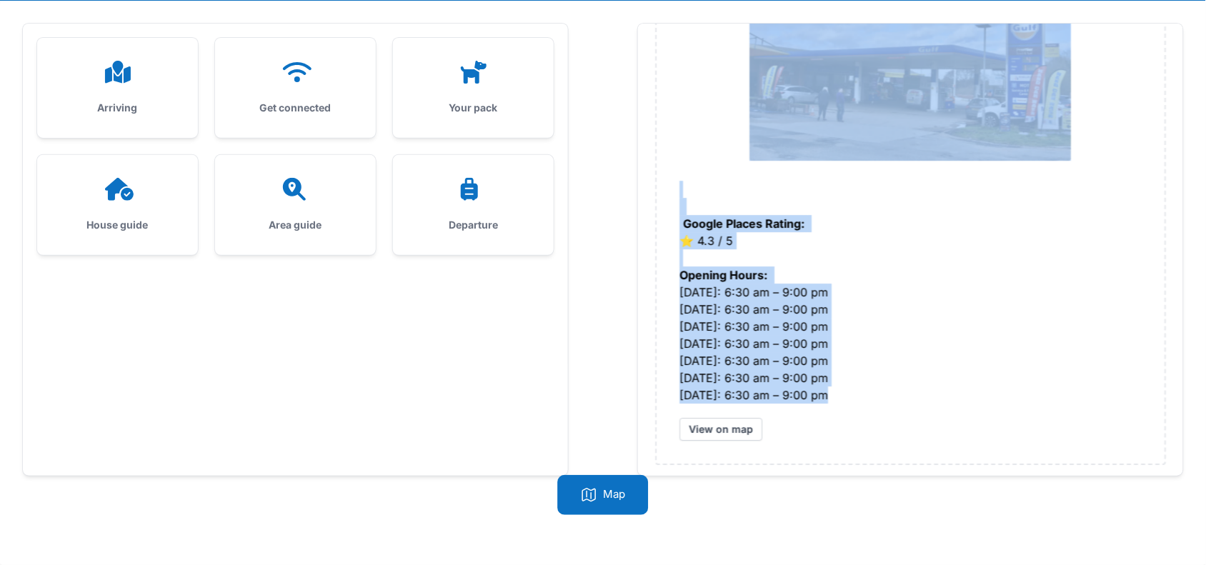
drag, startPoint x: 670, startPoint y: 140, endPoint x: 847, endPoint y: 390, distance: 305.6
copy div "RS Mechanics Mobile Mechanic Google Places Rating: ⭐️ 4.9 / 5 Opening Hours: Mo…"
click at [277, 179] on div at bounding box center [295, 189] width 115 height 23
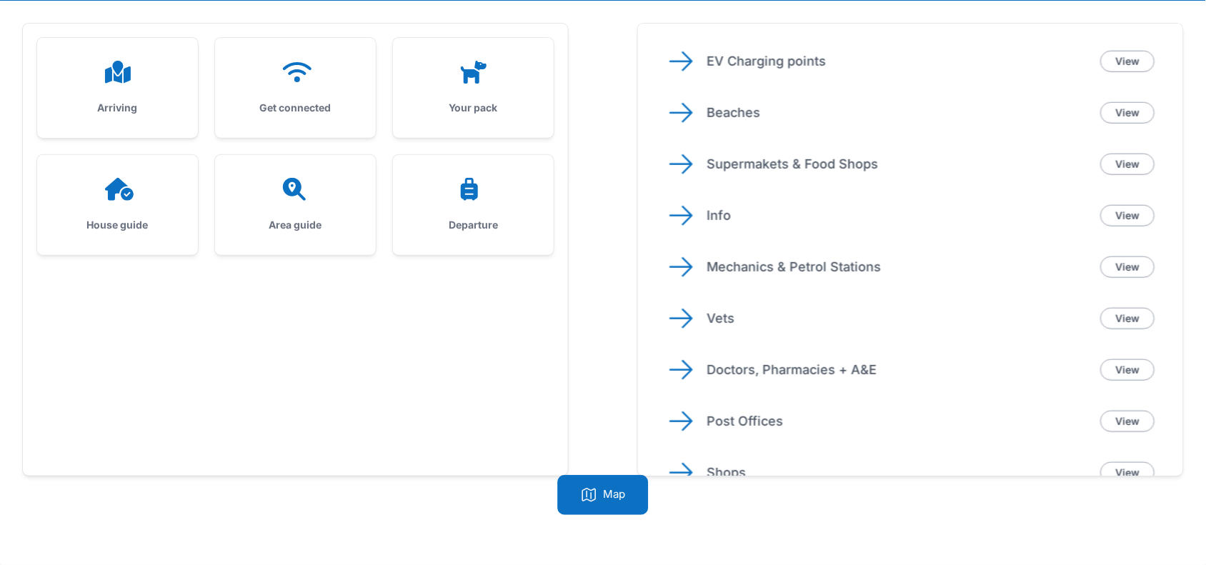
scroll to position [502, 0]
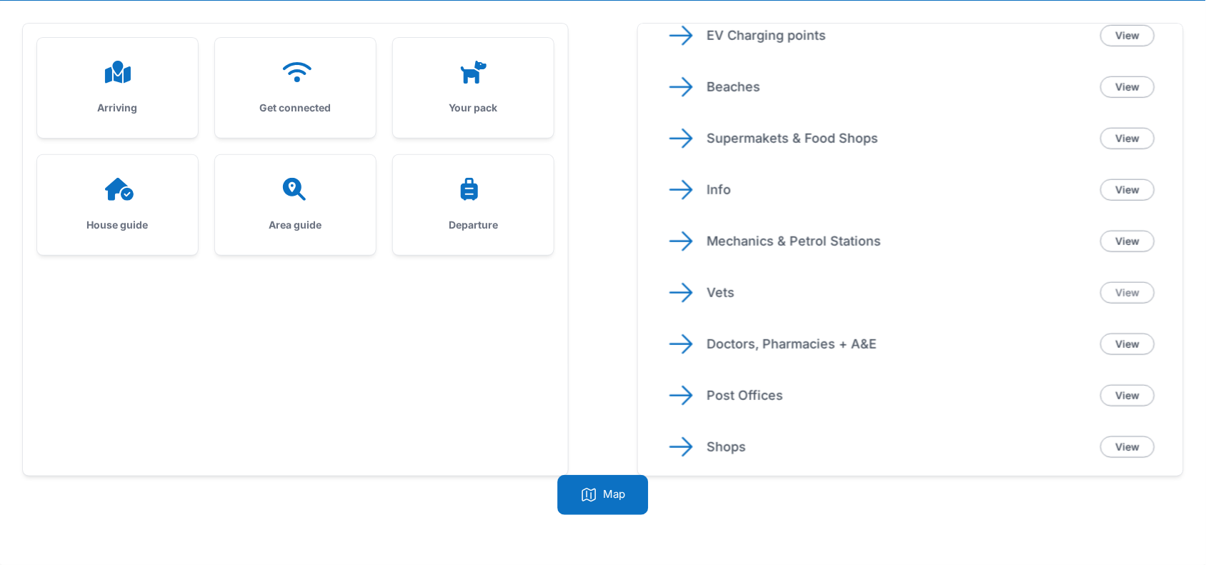
click at [1124, 297] on link "View" at bounding box center [1128, 292] width 54 height 21
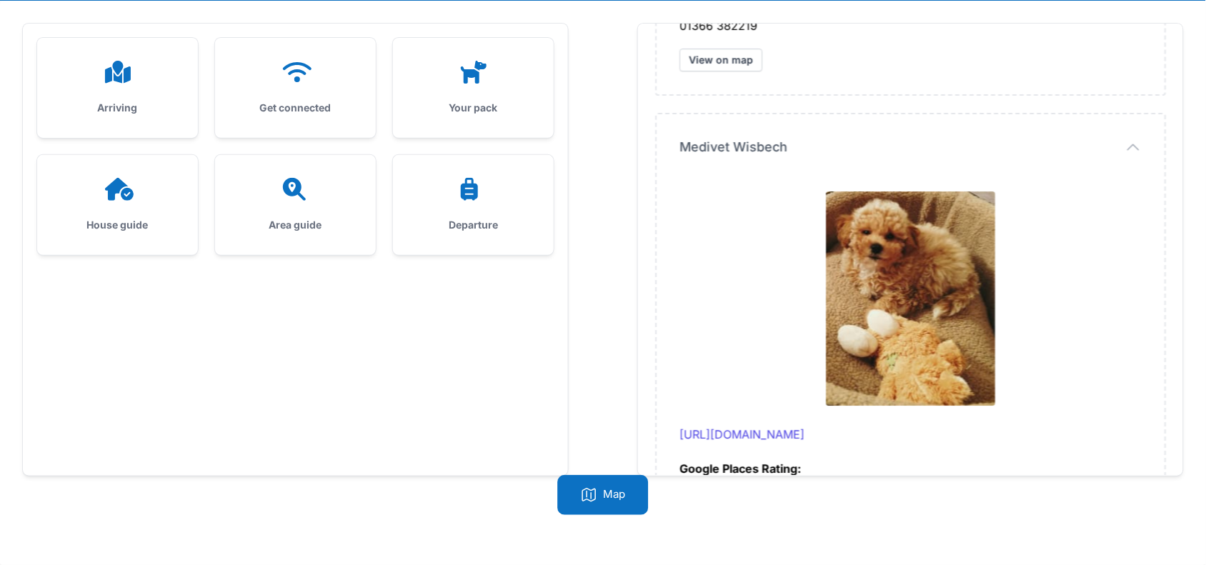
scroll to position [4959, 0]
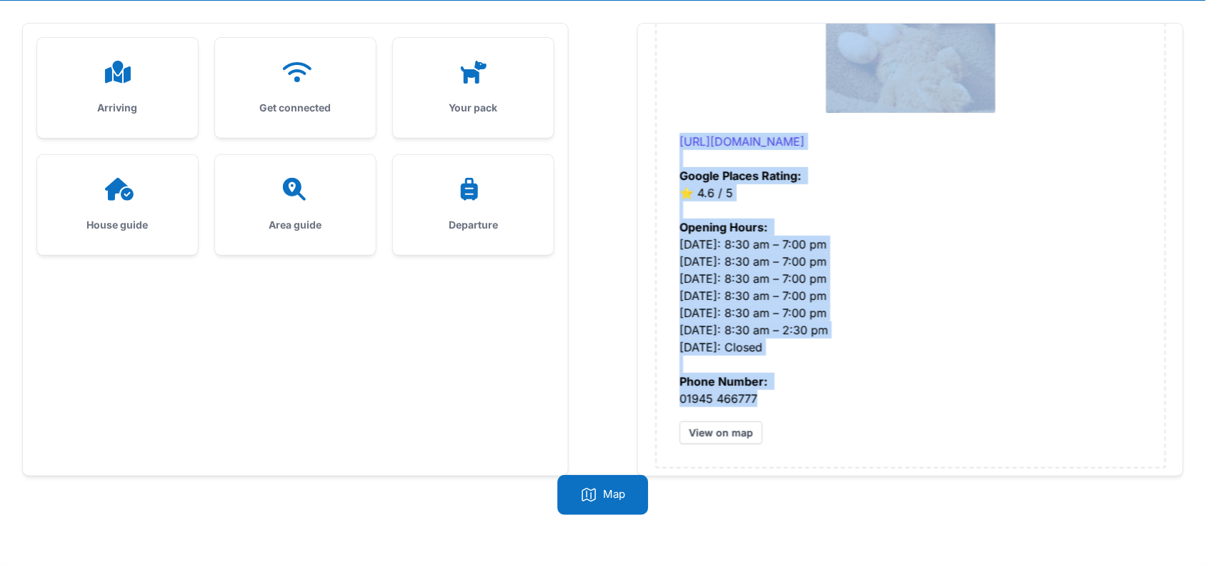
drag, startPoint x: 665, startPoint y: 138, endPoint x: 800, endPoint y: 390, distance: 286.5
copy div "Bridge Veterinary Practice https://www.bridgevet.co.uk/ Google Places Rating: ⭐…"
click at [277, 181] on div at bounding box center [295, 189] width 115 height 23
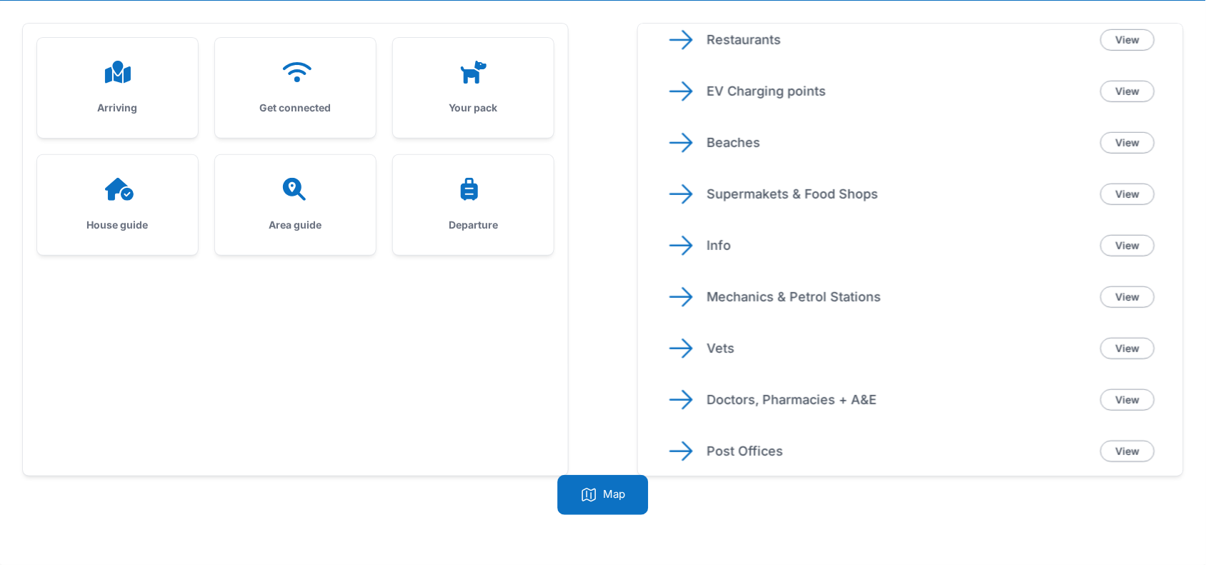
scroll to position [502, 0]
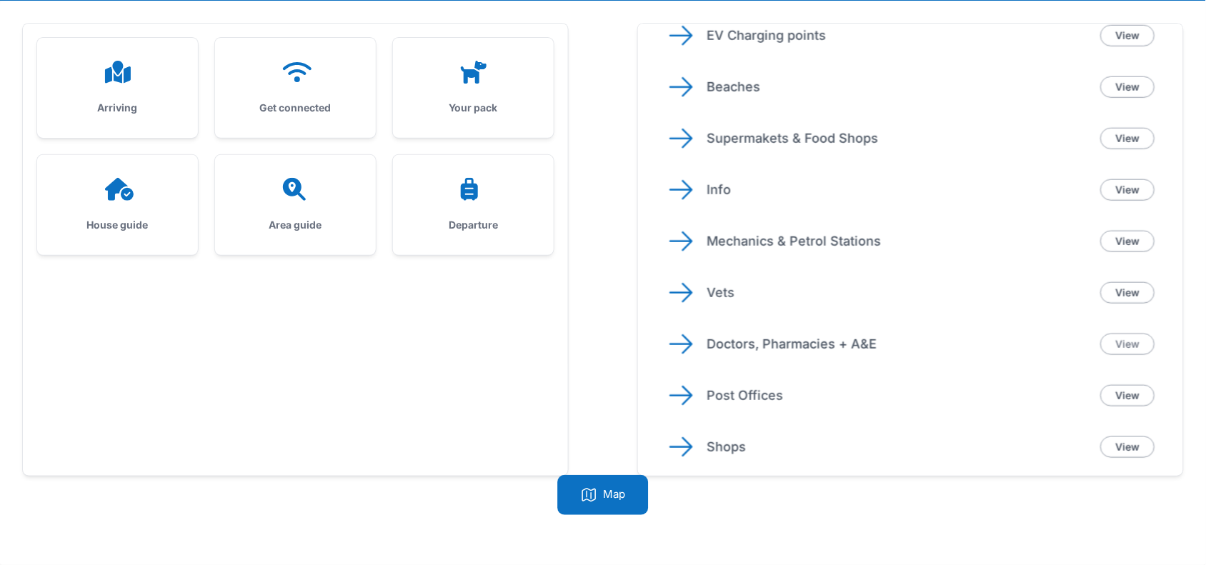
click at [1113, 338] on link "View" at bounding box center [1128, 344] width 54 height 21
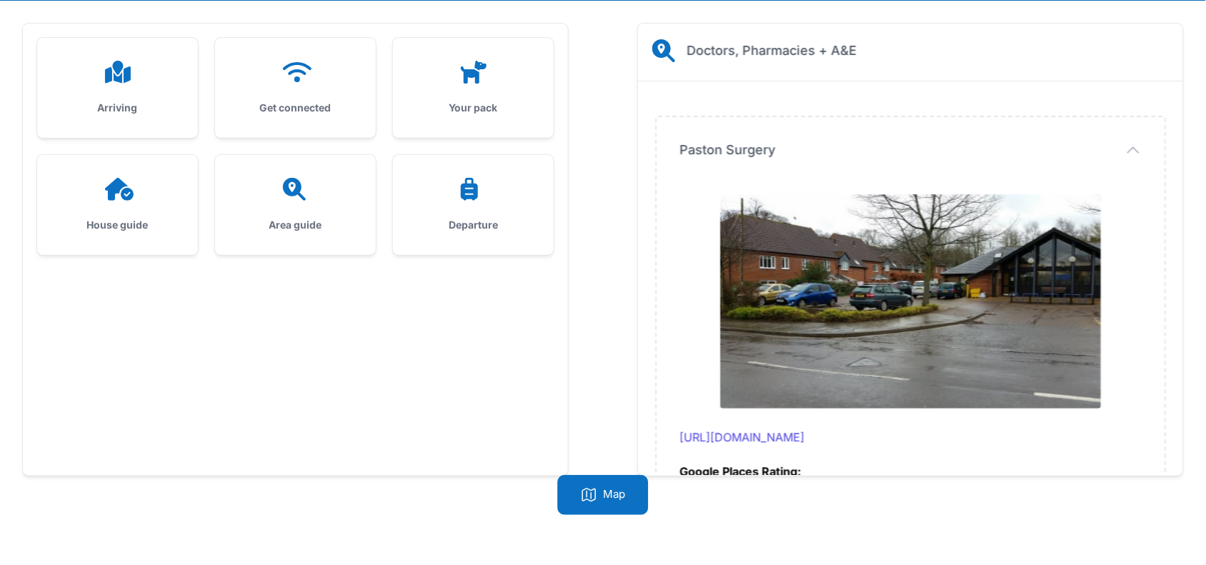
scroll to position [0, 0]
